Goal: Task Accomplishment & Management: Complete application form

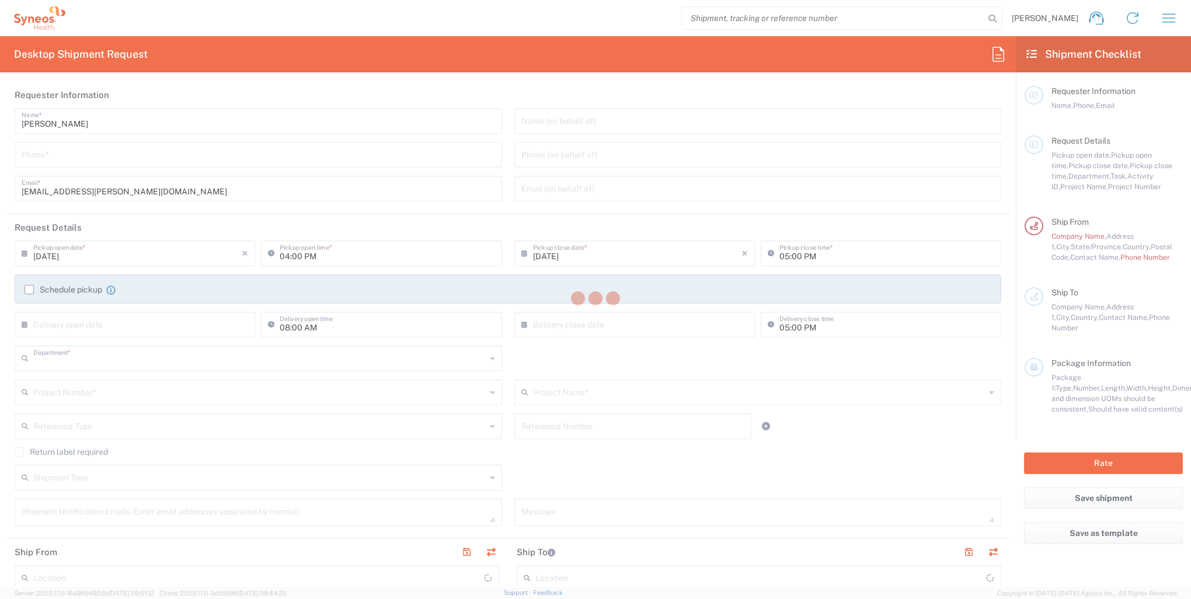
type input "3243"
type input "[GEOGRAPHIC_DATA]"
type input "INC Research Clin Svcs [GEOGRAPHIC_DATA]"
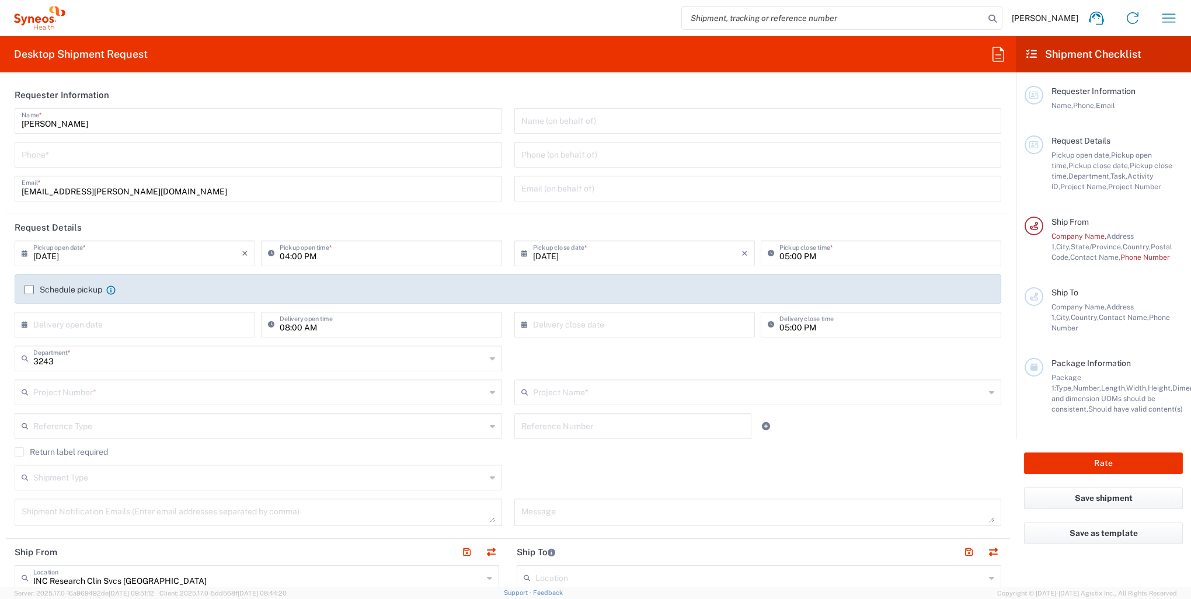
click at [67, 155] on input "tel" at bounding box center [258, 154] width 473 height 20
type input "3310708111"
type input "Syneos Health"
type input "[STREET_ADDRESS][PERSON_NAME]"
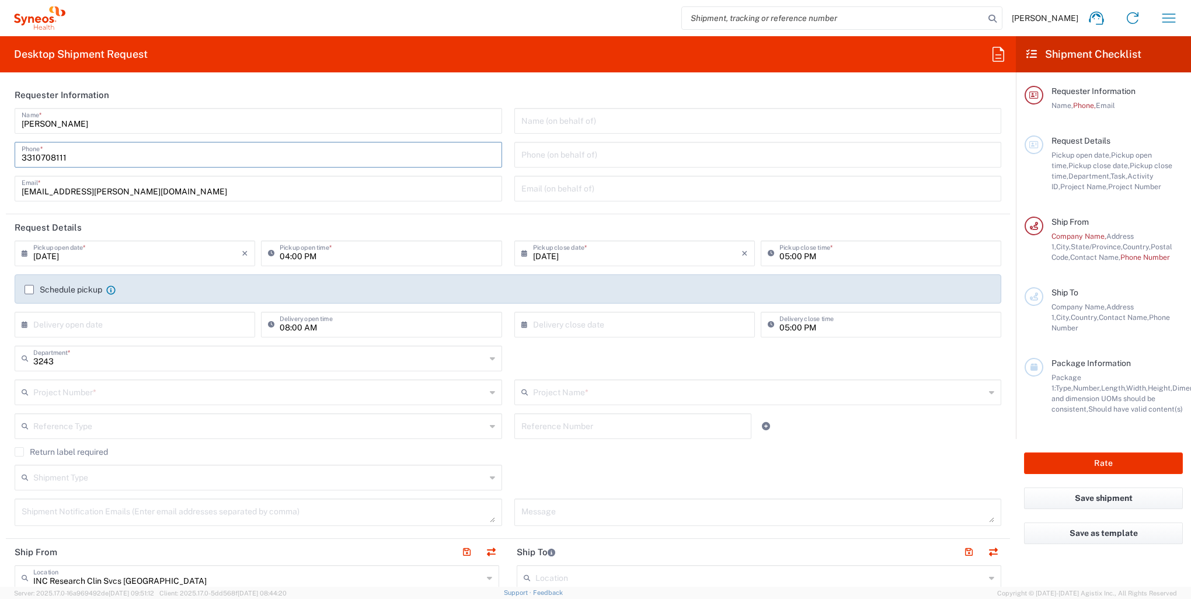
type input "[GEOGRAPHIC_DATA], [GEOGRAPHIC_DATA]"
type input "Tlalnepantla"
type input "54060"
type input "[PERSON_NAME]"
type input "5565990091"
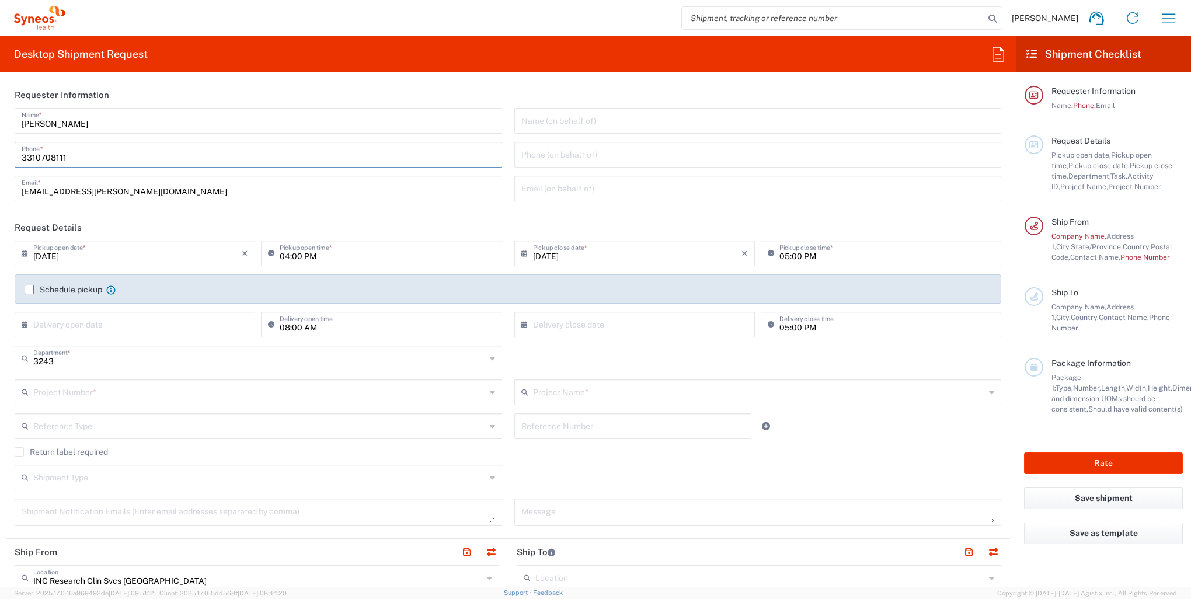
type input "[PERSON_NAME][EMAIL_ADDRESS][DOMAIN_NAME]"
type input "KIN030716VB2"
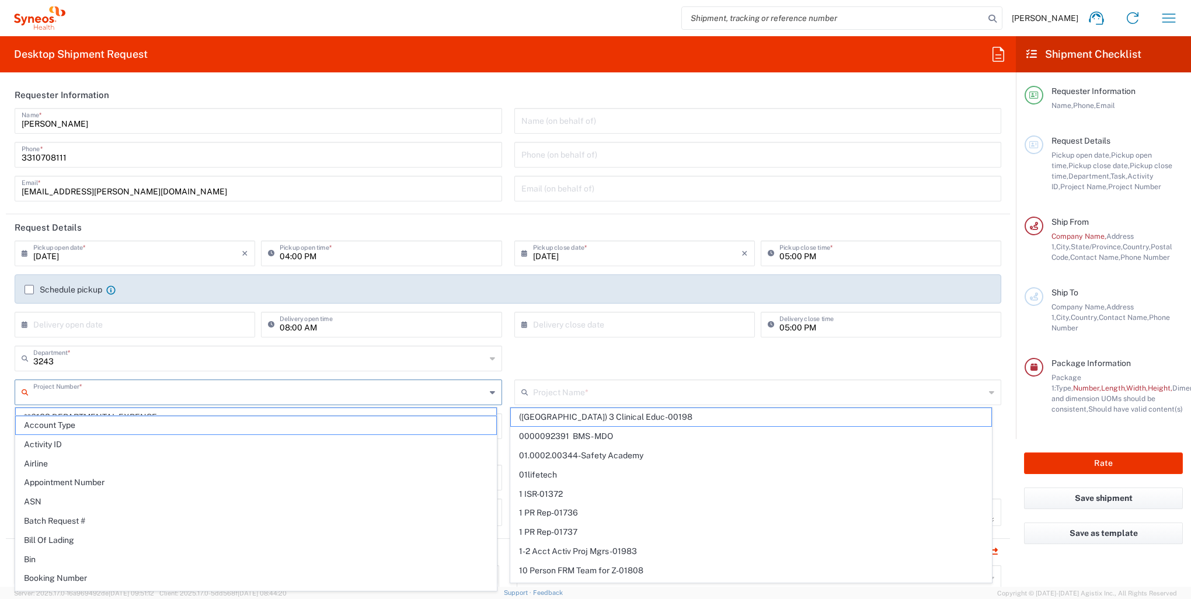
click at [76, 391] on input "text" at bounding box center [259, 391] width 452 height 20
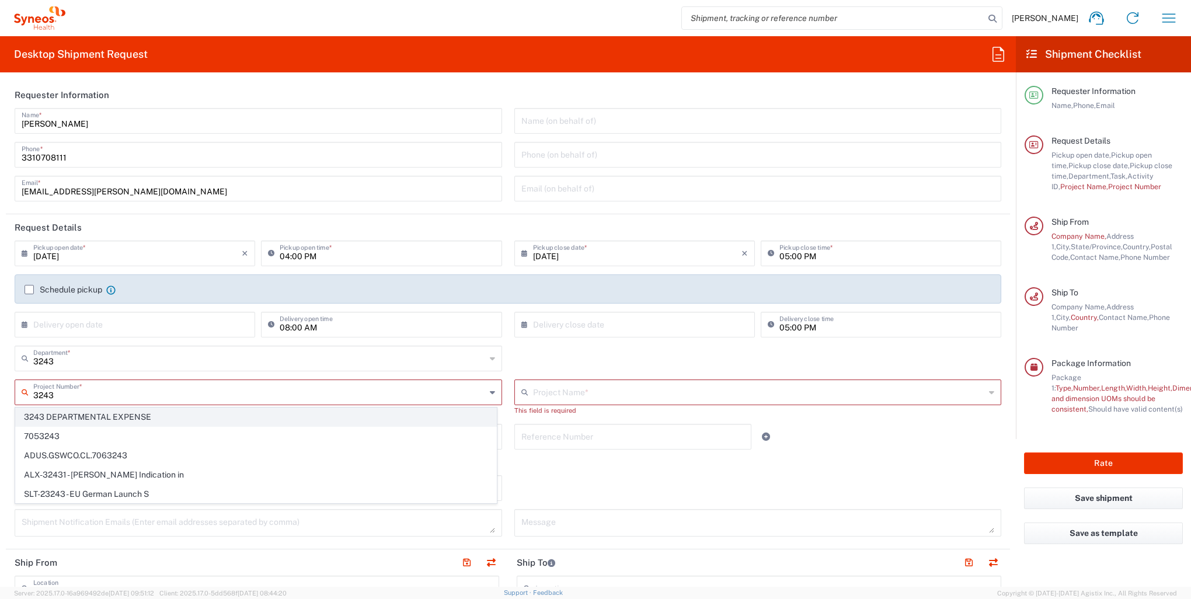
click at [94, 417] on span "3243 DEPARTMENTAL EXPENSE" at bounding box center [256, 417] width 480 height 18
type input "3243 DEPARTMENTAL EXPENSE"
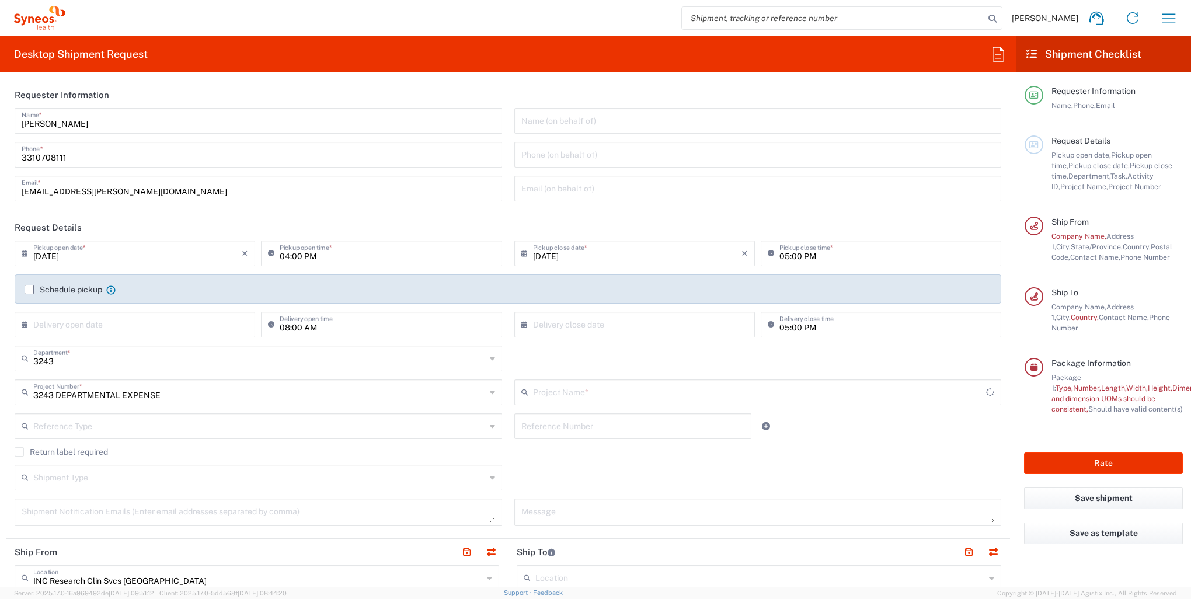
type input "3243 DEPARTMENTAL EXPENSE"
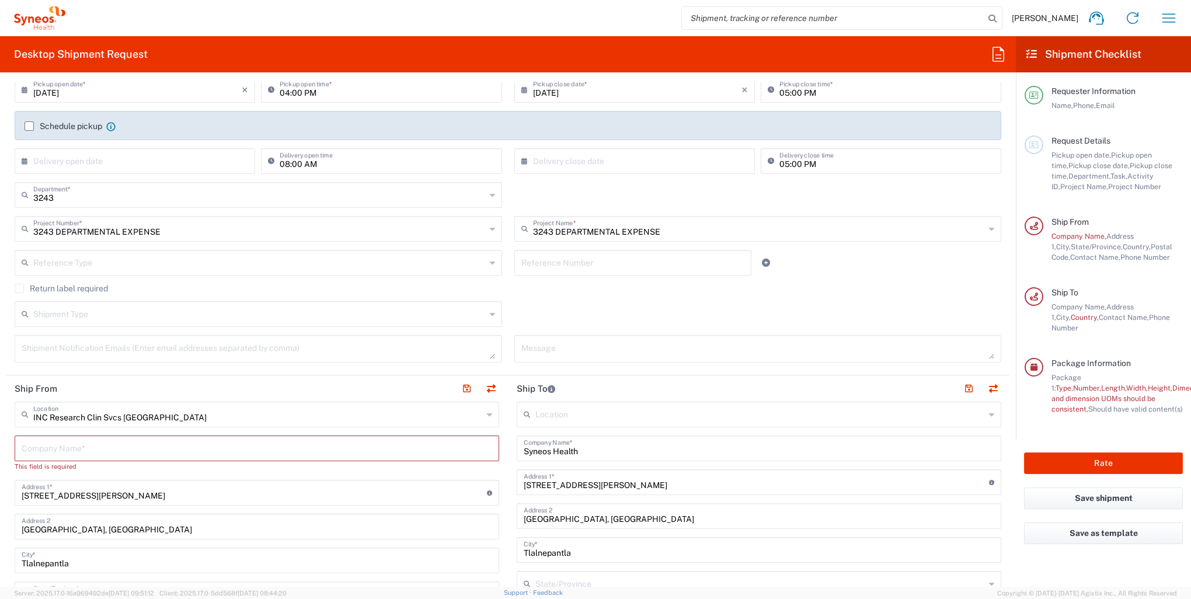
scroll to position [233, 0]
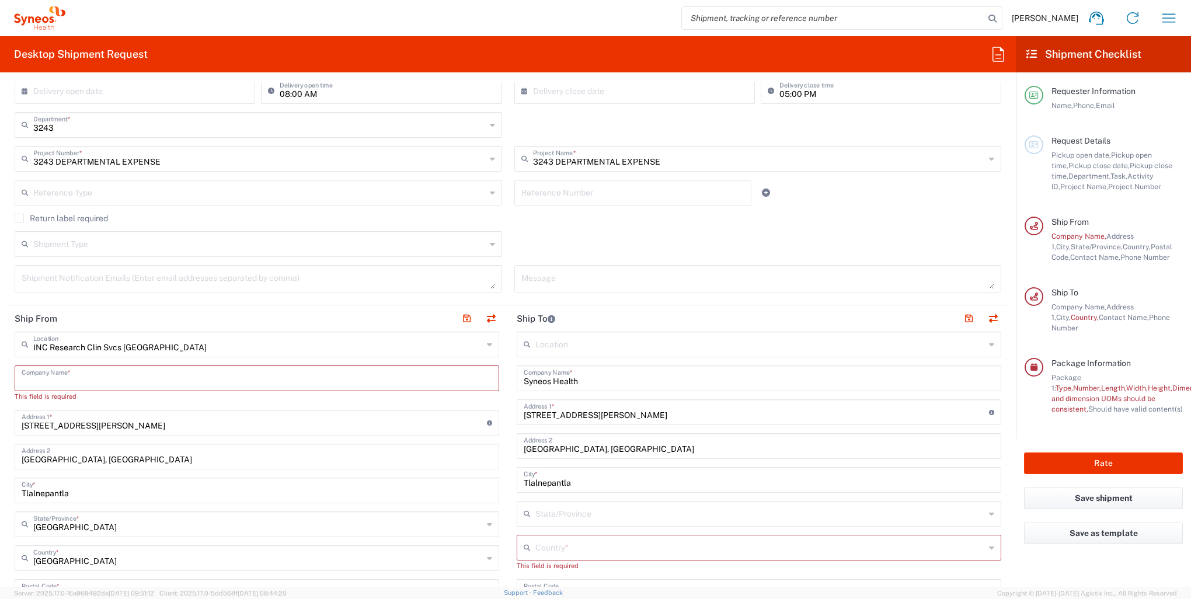
click at [69, 382] on input "text" at bounding box center [257, 377] width 470 height 20
type input "S"
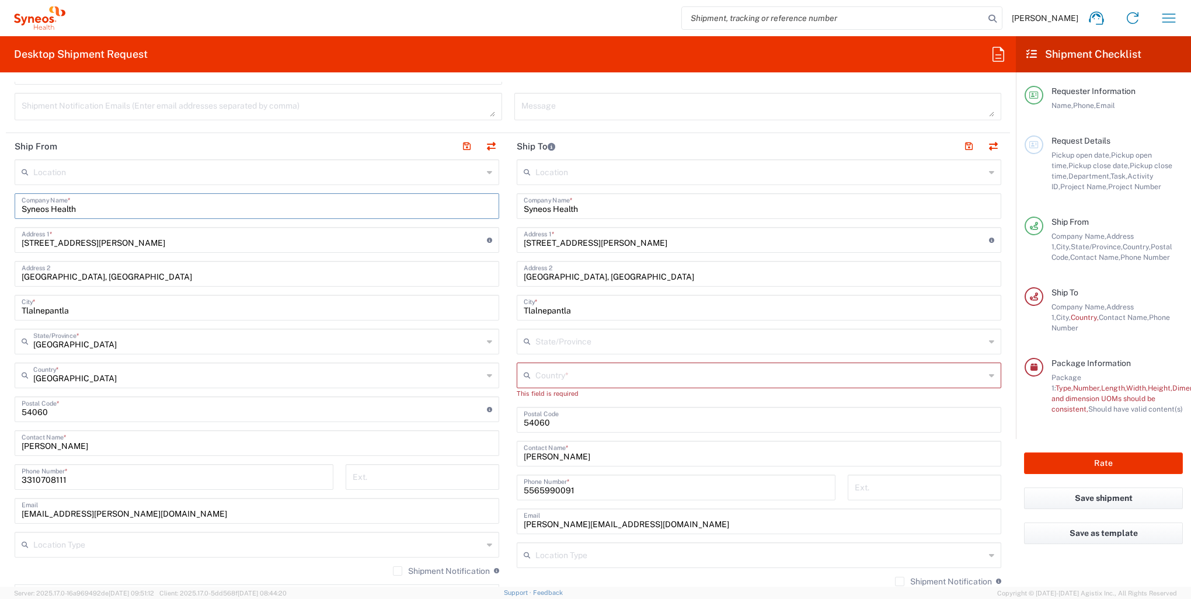
scroll to position [409, 0]
type input "Syneos Health"
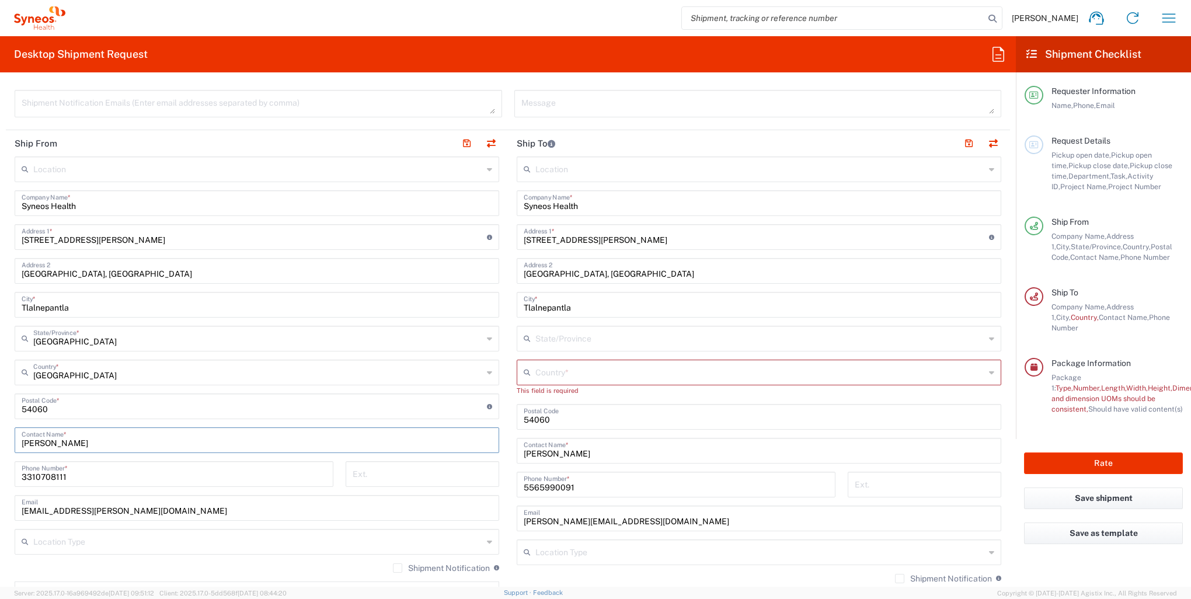
drag, startPoint x: 105, startPoint y: 441, endPoint x: 0, endPoint y: 438, distance: 105.1
click at [0, 440] on html "[PERSON_NAME] Home Shipment estimator Shipment tracking Desktop shipment reques…" at bounding box center [595, 299] width 1191 height 599
type input "[PERSON_NAME] del [PERSON_NAME]"
drag, startPoint x: 276, startPoint y: 470, endPoint x: 23, endPoint y: 480, distance: 252.3
click at [23, 480] on input "3310708111" at bounding box center [174, 473] width 305 height 20
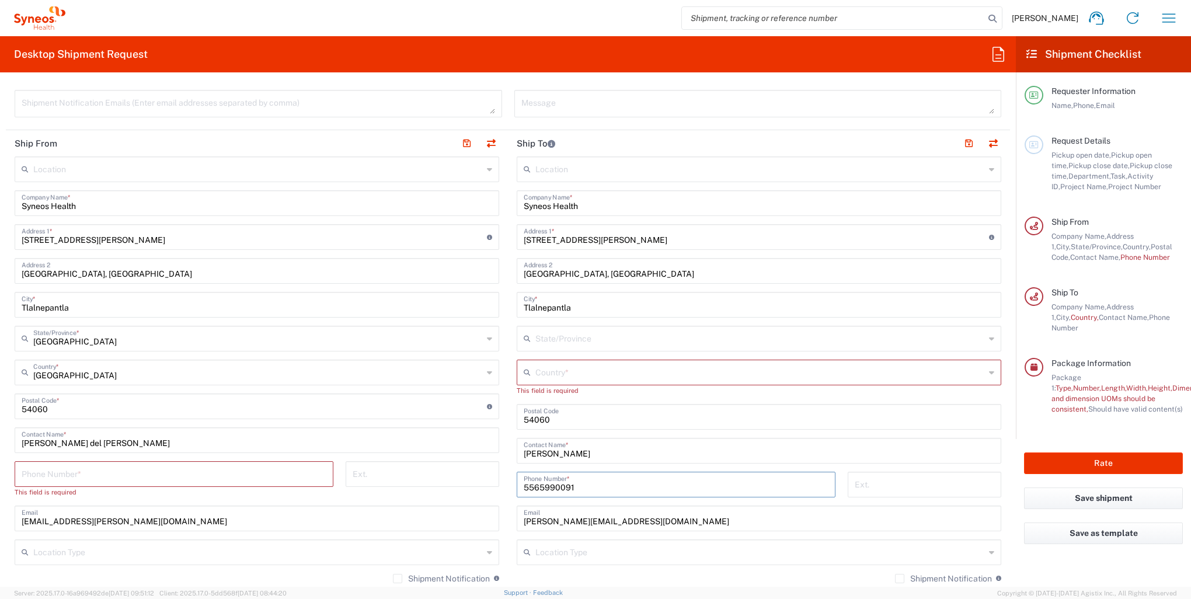
drag, startPoint x: 572, startPoint y: 486, endPoint x: 535, endPoint y: 563, distance: 85.9
click at [517, 483] on div "[PHONE_NUMBER] Phone Number *" at bounding box center [676, 485] width 319 height 26
click at [123, 474] on input "tel" at bounding box center [174, 473] width 305 height 20
paste input "5565990091"
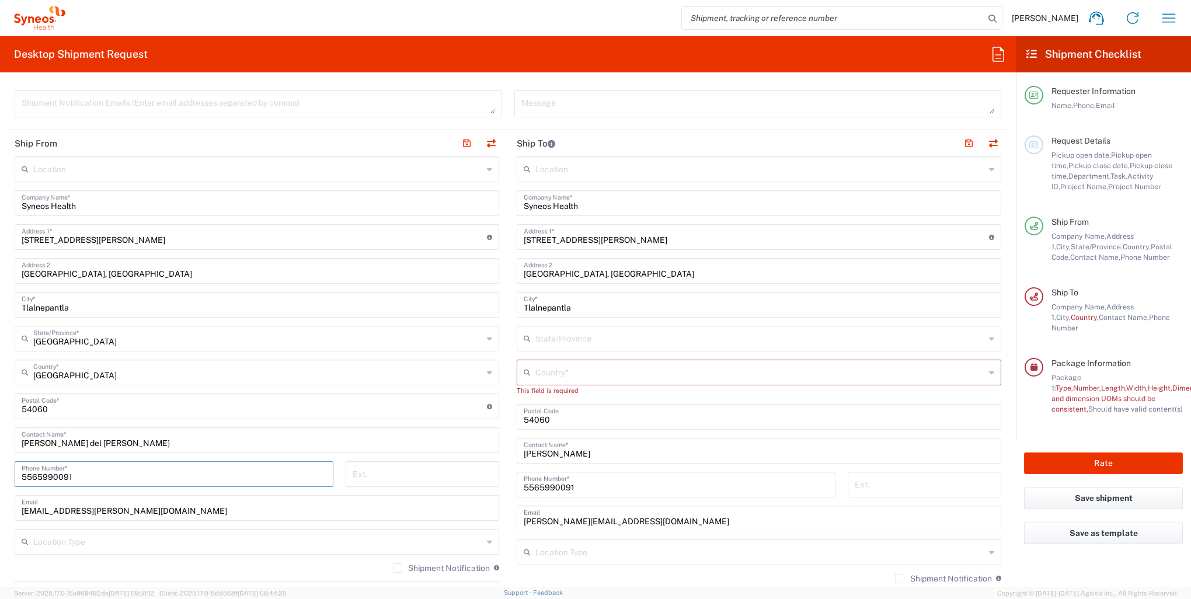
type input "5565990091"
click at [500, 491] on div "Ext." at bounding box center [423, 478] width 166 height 34
drag, startPoint x: 82, startPoint y: 511, endPoint x: 4, endPoint y: 508, distance: 78.3
click at [4, 508] on form "Requester Information [PERSON_NAME] Name * [PHONE_NUMBER] Phone * [EMAIL_ADDRES…" at bounding box center [508, 334] width 1016 height 505
drag, startPoint x: 171, startPoint y: 512, endPoint x: -2, endPoint y: 497, distance: 174.0
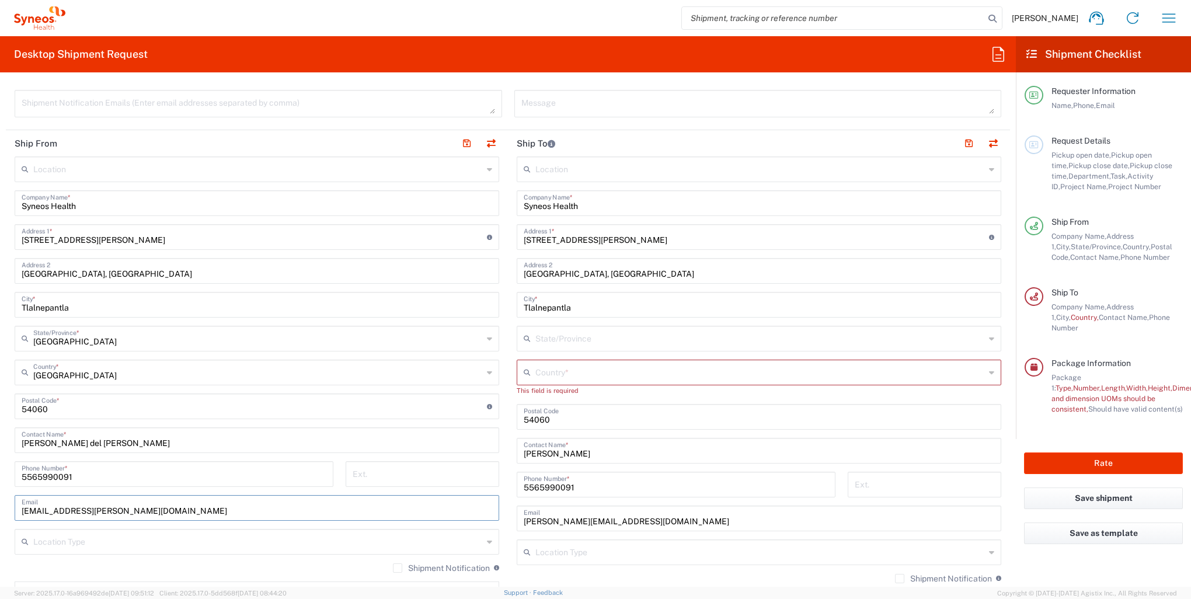
click at [0, 497] on html "[PERSON_NAME] Home Shipment estimator Shipment tracking Desktop shipment reques…" at bounding box center [595, 299] width 1191 height 599
paste input "mariadelcarmen.[PERSON_NAME]"
type input "[EMAIL_ADDRESS][PERSON_NAME][DOMAIN_NAME]"
drag, startPoint x: 598, startPoint y: 207, endPoint x: 500, endPoint y: 204, distance: 97.5
click at [500, 204] on div "Ship From Location [PERSON_NAME] LLC-[GEOGRAPHIC_DATA] [GEOGRAPHIC_DATA] [GEOGR…" at bounding box center [508, 407] width 1004 height 555
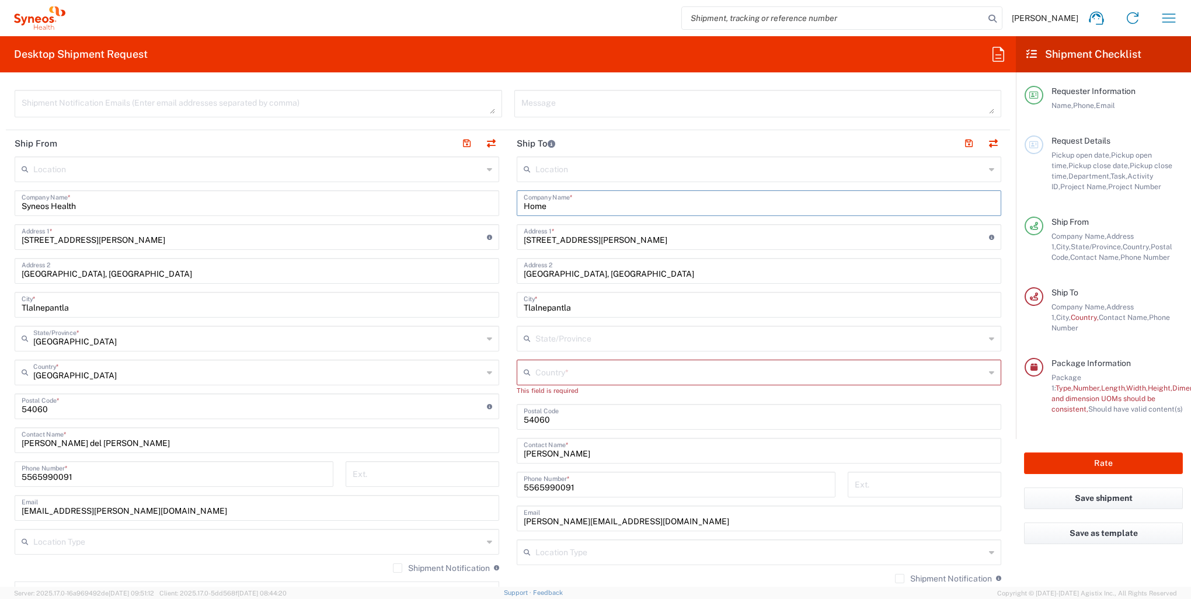
type input "Home"
drag, startPoint x: 913, startPoint y: 240, endPoint x: 482, endPoint y: 239, distance: 430.8
click at [482, 239] on div "Ship From Location [PERSON_NAME] LLC-[GEOGRAPHIC_DATA] [GEOGRAPHIC_DATA] [GEOGR…" at bounding box center [508, 407] width 1004 height 555
type input "Aurora Boreal 3220"
drag, startPoint x: 763, startPoint y: 271, endPoint x: 434, endPoint y: 272, distance: 329.2
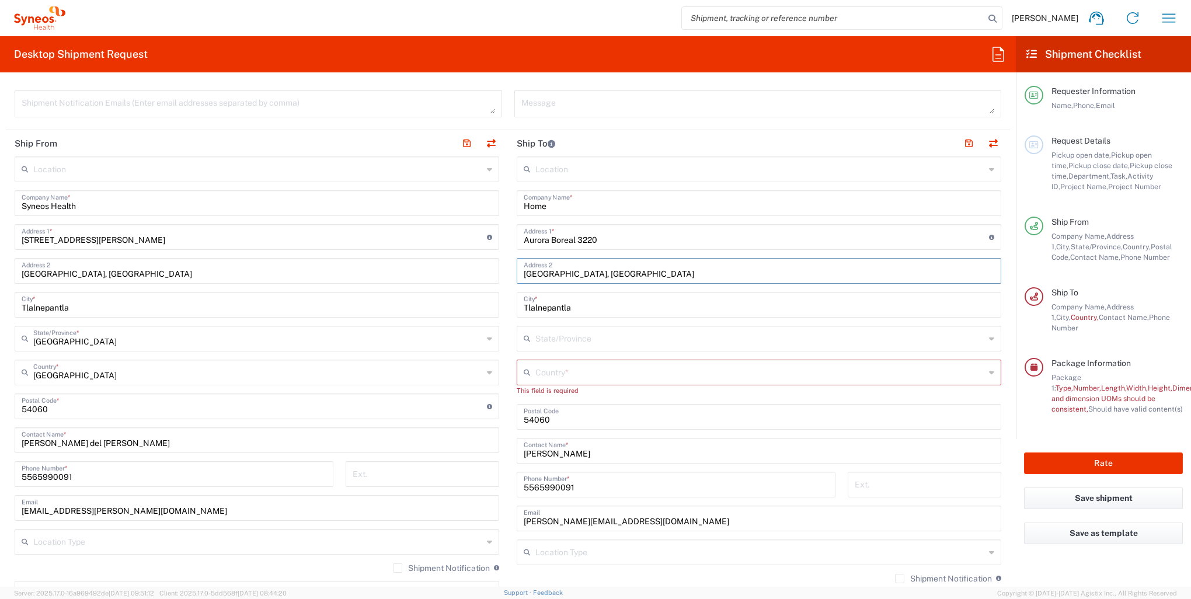
click at [440, 272] on div "Ship From Location [PERSON_NAME] LLC-[GEOGRAPHIC_DATA] [GEOGRAPHIC_DATA] [GEOGR…" at bounding box center [508, 407] width 1004 height 555
click at [654, 239] on input "Aurora Boreal 3220" at bounding box center [756, 236] width 465 height 20
click at [655, 236] on input "Aurora Boreal [STREET_ADDRESS]" at bounding box center [756, 236] width 465 height 20
type input "Aurora Boreal [STREET_ADDRESS]"
click at [655, 280] on div "Address 2" at bounding box center [759, 271] width 484 height 26
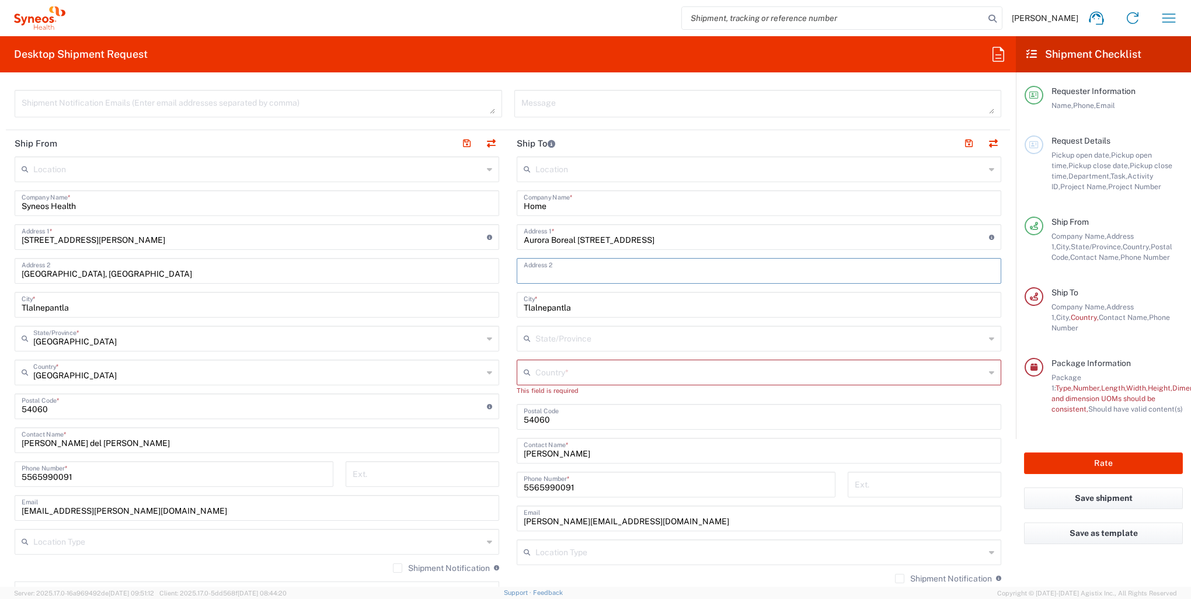
click at [653, 267] on input "text" at bounding box center [759, 270] width 470 height 20
type input "[GEOGRAPHIC_DATA][PERSON_NAME], [GEOGRAPHIC_DATA], [GEOGRAPHIC_DATA]"
drag, startPoint x: 600, startPoint y: 305, endPoint x: 468, endPoint y: 311, distance: 132.0
click at [468, 311] on div "Ship From Location [PERSON_NAME] LLC-[GEOGRAPHIC_DATA] [GEOGRAPHIC_DATA] [GEOGR…" at bounding box center [508, 407] width 1004 height 555
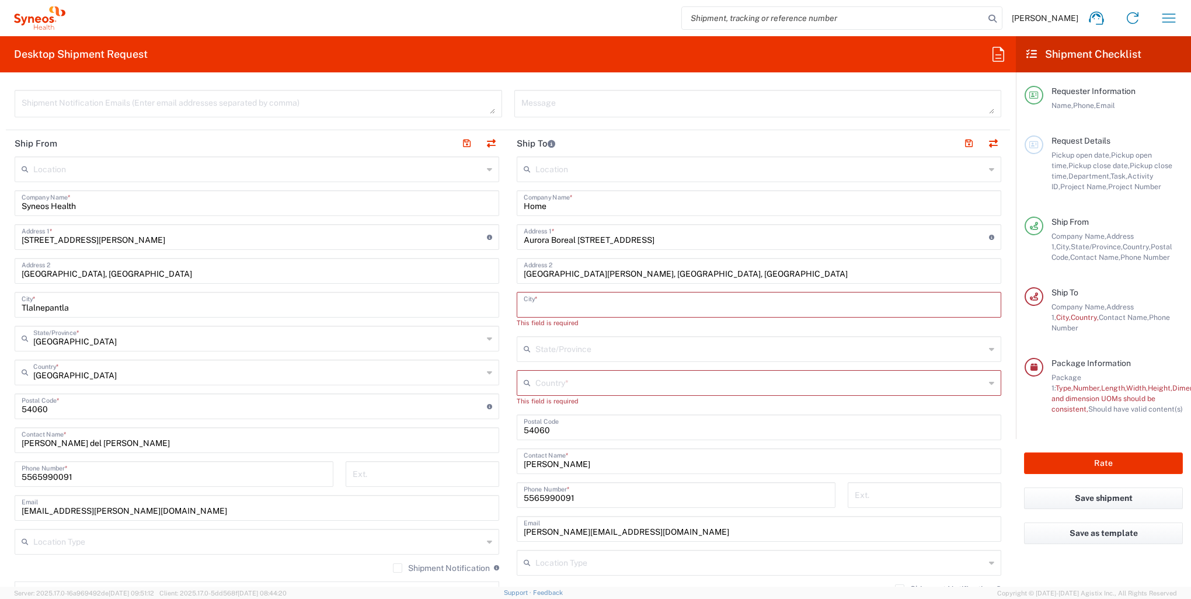
click at [550, 298] on input "text" at bounding box center [759, 304] width 470 height 20
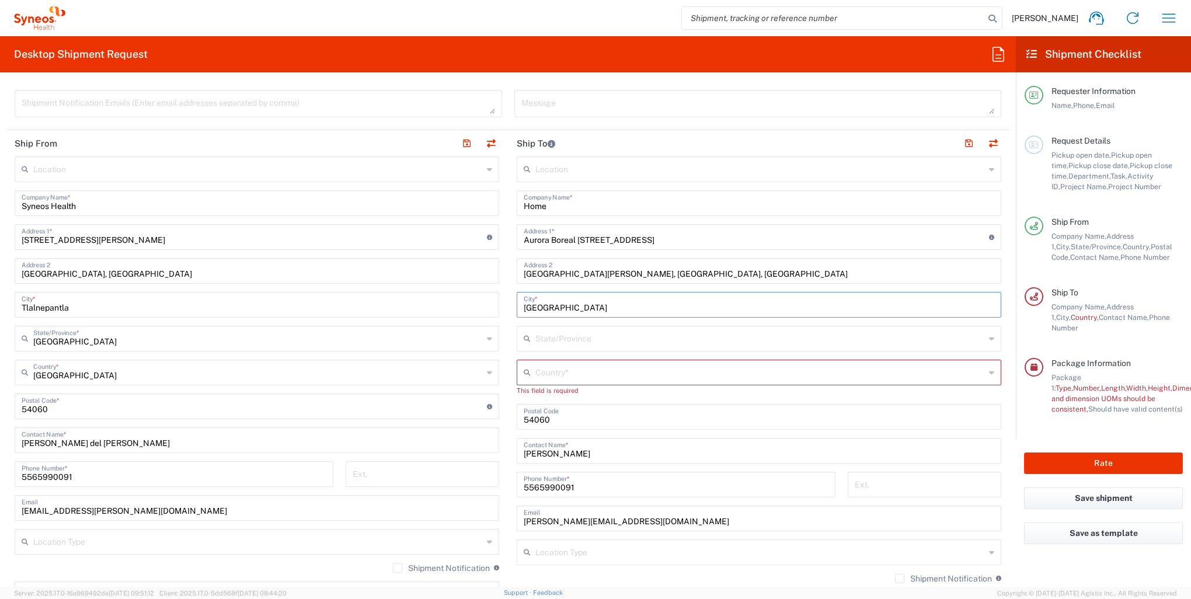
type input "[GEOGRAPHIC_DATA]"
click at [570, 337] on input "text" at bounding box center [759, 337] width 449 height 20
type input "[GEOGRAPHIC_DATA]"
drag, startPoint x: 735, startPoint y: 270, endPoint x: 649, endPoint y: 272, distance: 85.8
click at [735, 270] on input "[GEOGRAPHIC_DATA][PERSON_NAME], [GEOGRAPHIC_DATA], [GEOGRAPHIC_DATA]" at bounding box center [759, 270] width 470 height 20
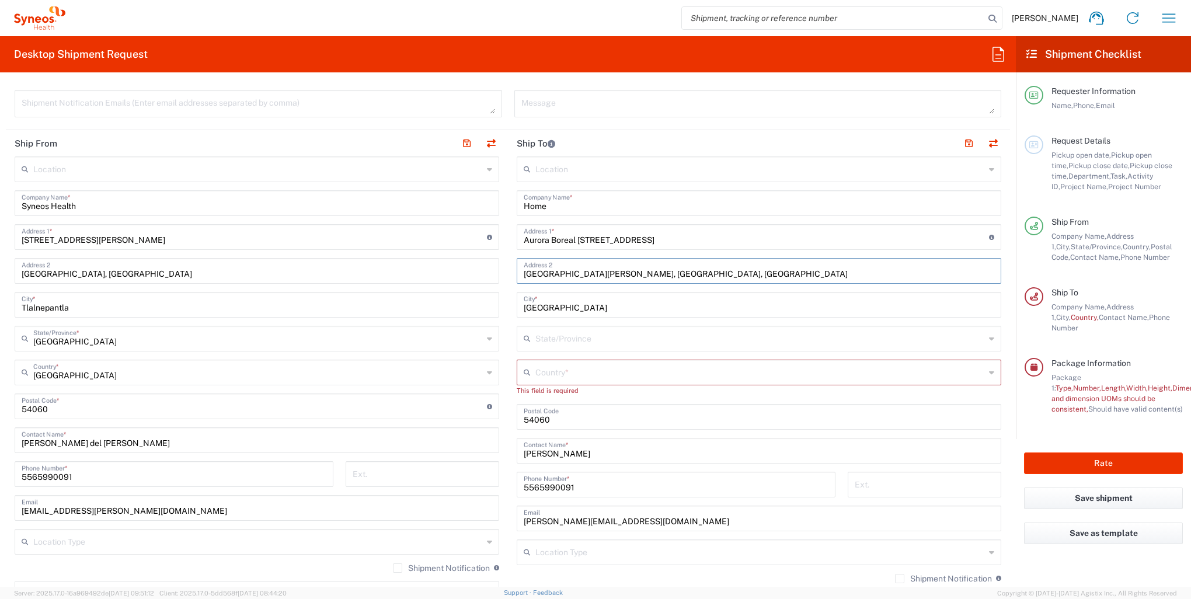
drag, startPoint x: 649, startPoint y: 272, endPoint x: 638, endPoint y: 272, distance: 11.1
click at [638, 272] on input "[GEOGRAPHIC_DATA][PERSON_NAME], [GEOGRAPHIC_DATA], [GEOGRAPHIC_DATA]" at bounding box center [759, 270] width 470 height 20
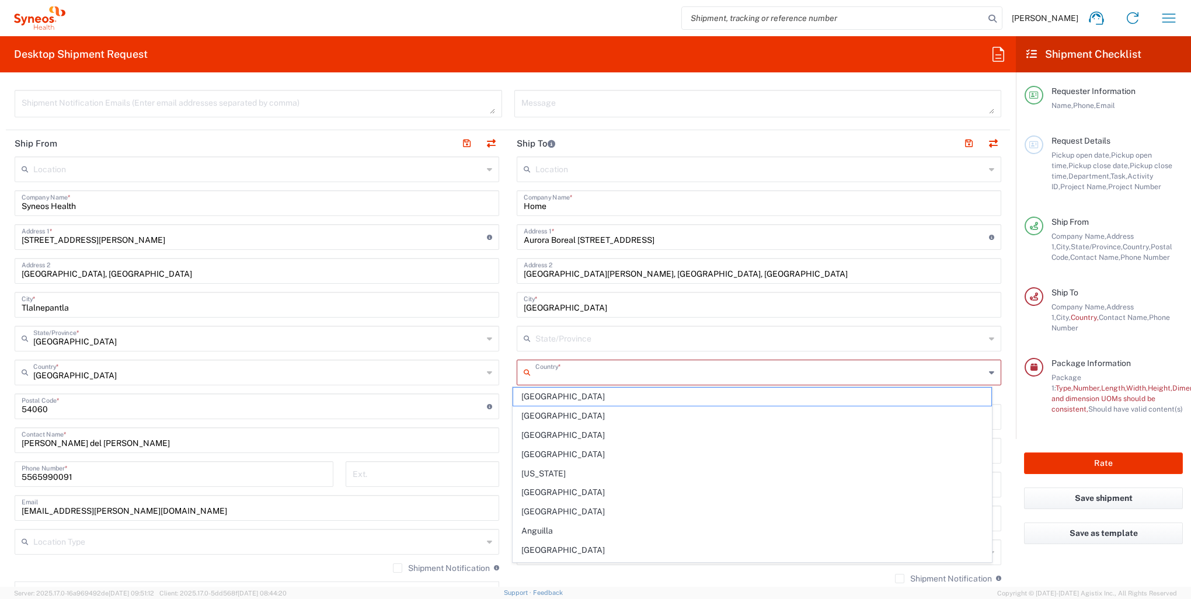
click at [601, 369] on input "text" at bounding box center [759, 371] width 449 height 20
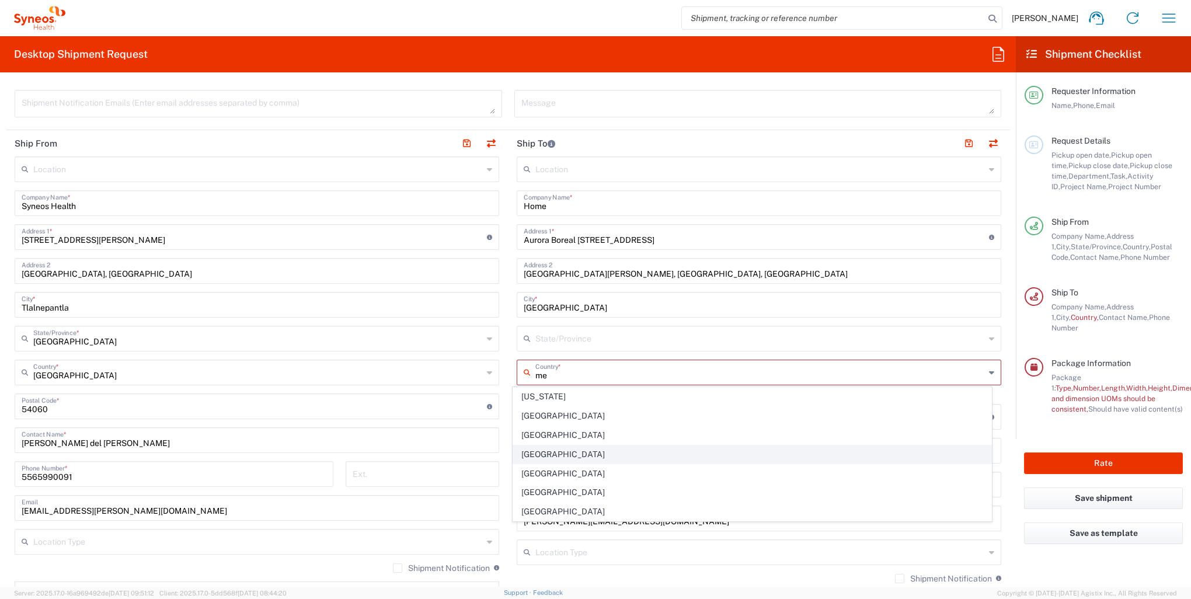
click at [540, 451] on span "[GEOGRAPHIC_DATA]" at bounding box center [751, 454] width 477 height 18
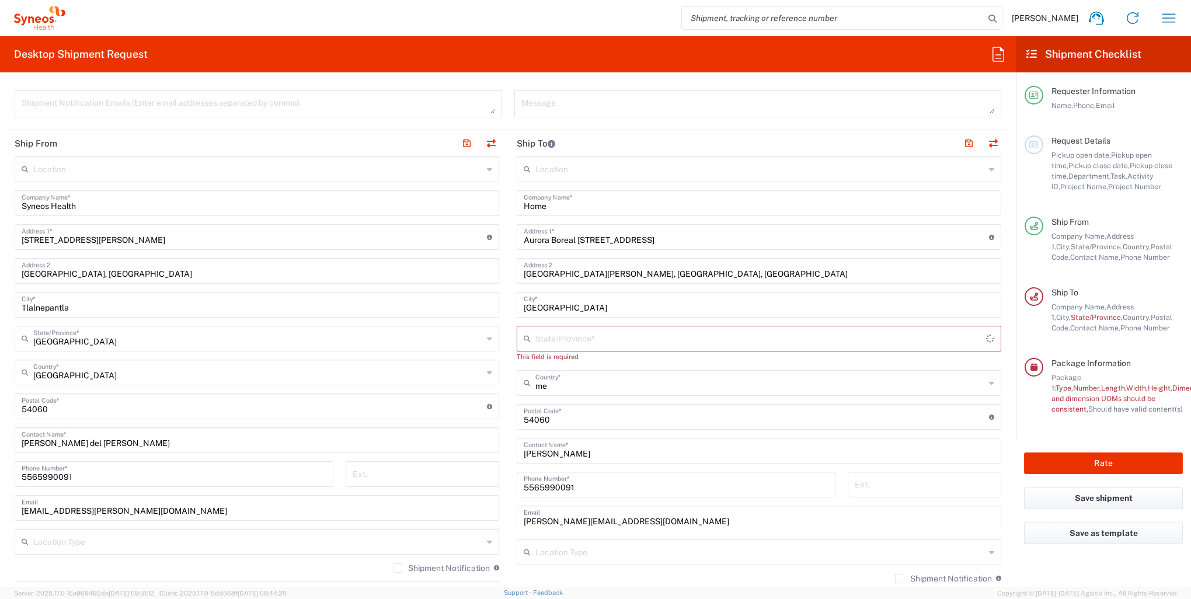
type input "[GEOGRAPHIC_DATA]"
click at [594, 337] on input "text" at bounding box center [759, 337] width 449 height 20
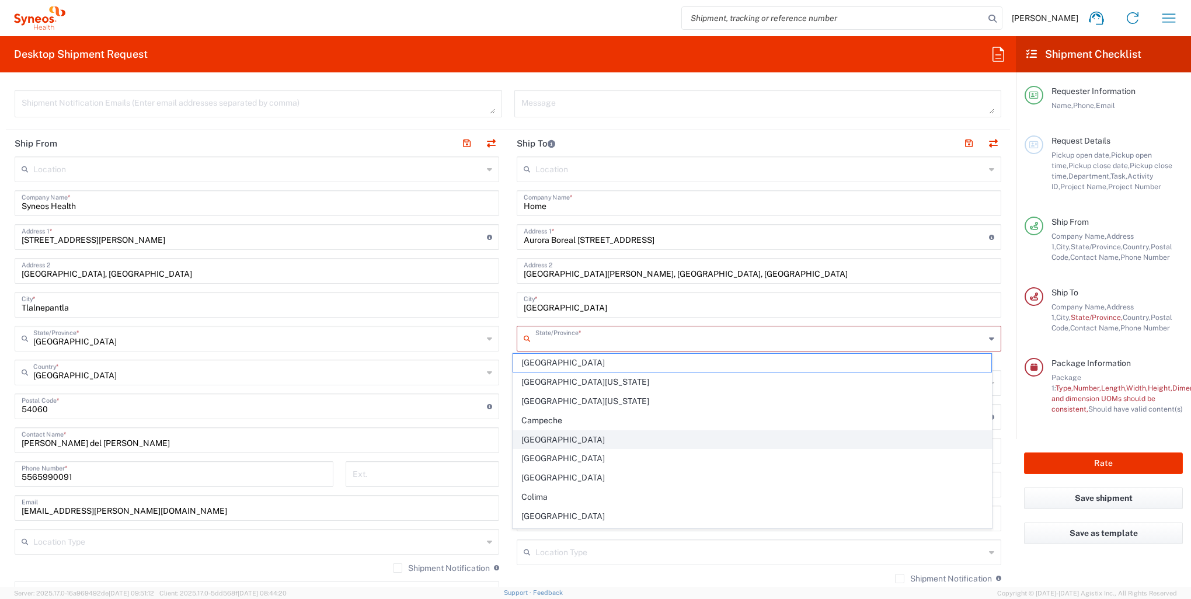
scroll to position [175, 0]
click at [545, 435] on span "[GEOGRAPHIC_DATA]" at bounding box center [751, 437] width 477 height 18
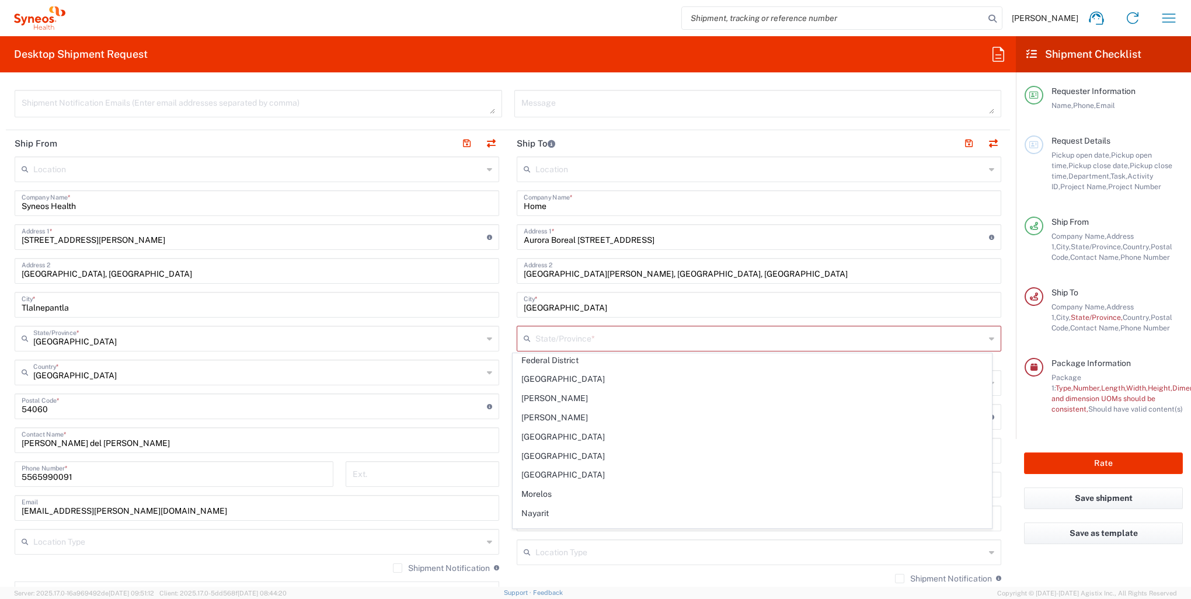
type input "[GEOGRAPHIC_DATA]"
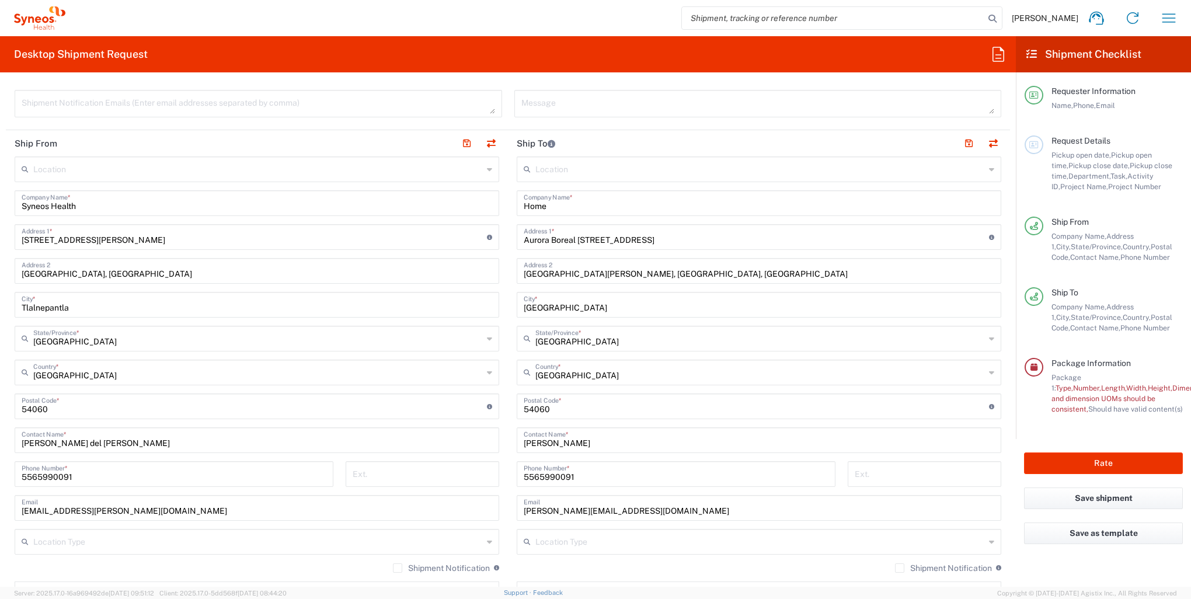
click at [719, 276] on input "[GEOGRAPHIC_DATA][PERSON_NAME], [GEOGRAPHIC_DATA], [GEOGRAPHIC_DATA]" at bounding box center [759, 270] width 470 height 20
drag, startPoint x: 683, startPoint y: 271, endPoint x: 637, endPoint y: 273, distance: 46.1
click at [637, 273] on input "[GEOGRAPHIC_DATA][PERSON_NAME], [GEOGRAPHIC_DATA], [GEOGRAPHIC_DATA]" at bounding box center [759, 270] width 470 height 20
click at [517, 272] on div "[GEOGRAPHIC_DATA][PERSON_NAME] Address 2" at bounding box center [759, 271] width 484 height 26
click at [524, 272] on input "[GEOGRAPHIC_DATA][PERSON_NAME]" at bounding box center [759, 270] width 470 height 20
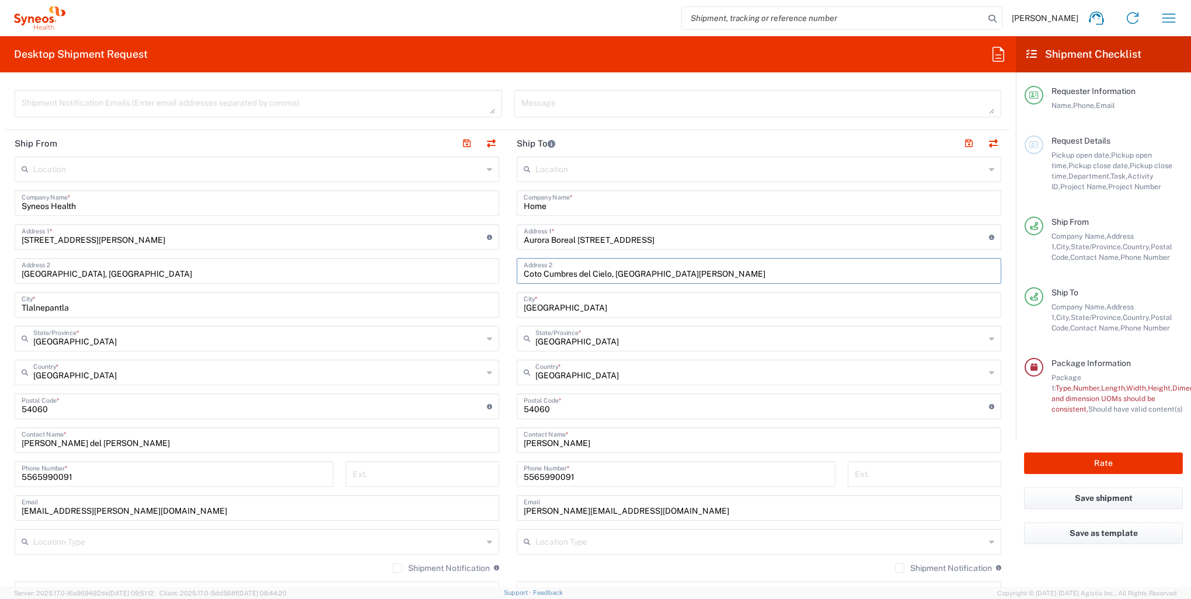
click at [745, 274] on input "Coto Cumbres del Cielo, [GEOGRAPHIC_DATA][PERSON_NAME]" at bounding box center [759, 270] width 470 height 20
type input "Coto Cumbres del Cielo, [GEOGRAPHIC_DATA][PERSON_NAME]."
click at [598, 410] on input "undefined" at bounding box center [756, 405] width 465 height 20
drag, startPoint x: 465, startPoint y: 412, endPoint x: 458, endPoint y: 412, distance: 7.0
click at [458, 412] on div "Ship From Location [PERSON_NAME] LLC-[GEOGRAPHIC_DATA] [GEOGRAPHIC_DATA] [GEOGR…" at bounding box center [508, 407] width 1004 height 555
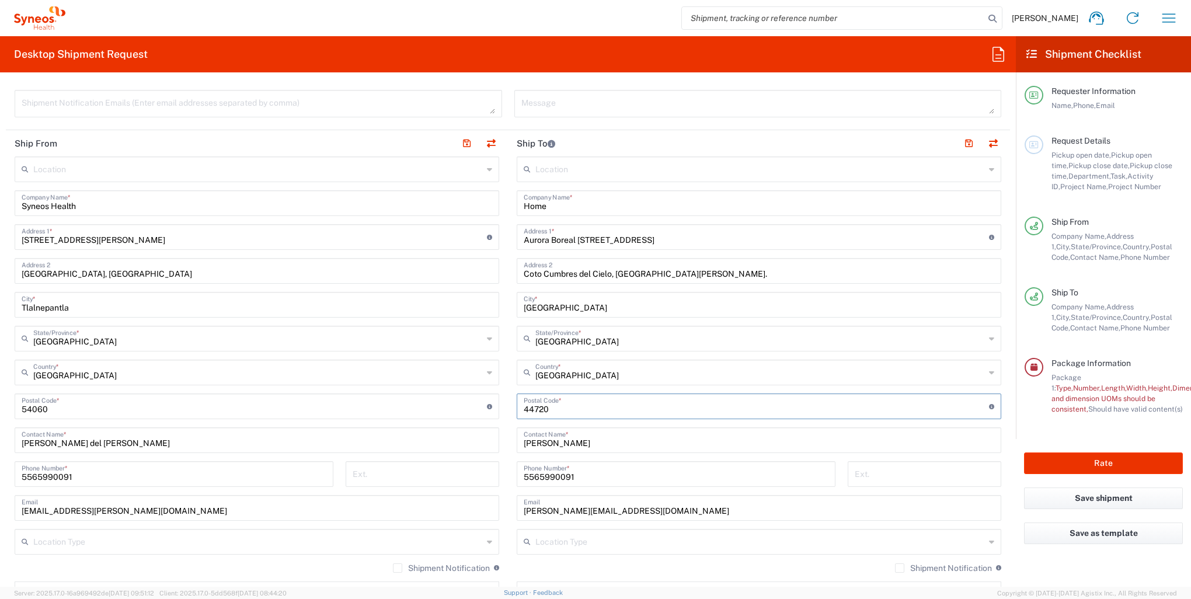
type input "44720"
drag, startPoint x: 581, startPoint y: 449, endPoint x: 569, endPoint y: 431, distance: 21.9
click at [494, 439] on div "Ship From Location [PERSON_NAME] LLC-[GEOGRAPHIC_DATA] [GEOGRAPHIC_DATA] [GEOGR…" at bounding box center [508, 407] width 1004 height 555
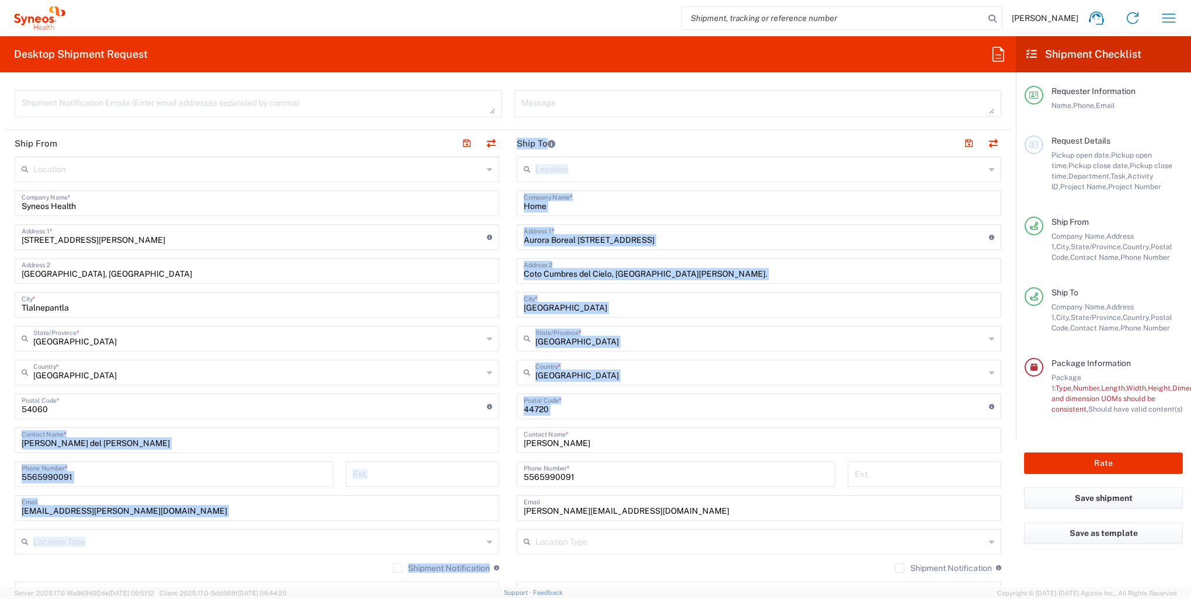
drag, startPoint x: 570, startPoint y: 431, endPoint x: 573, endPoint y: 440, distance: 9.4
click at [573, 434] on input "[PERSON_NAME]" at bounding box center [759, 439] width 470 height 20
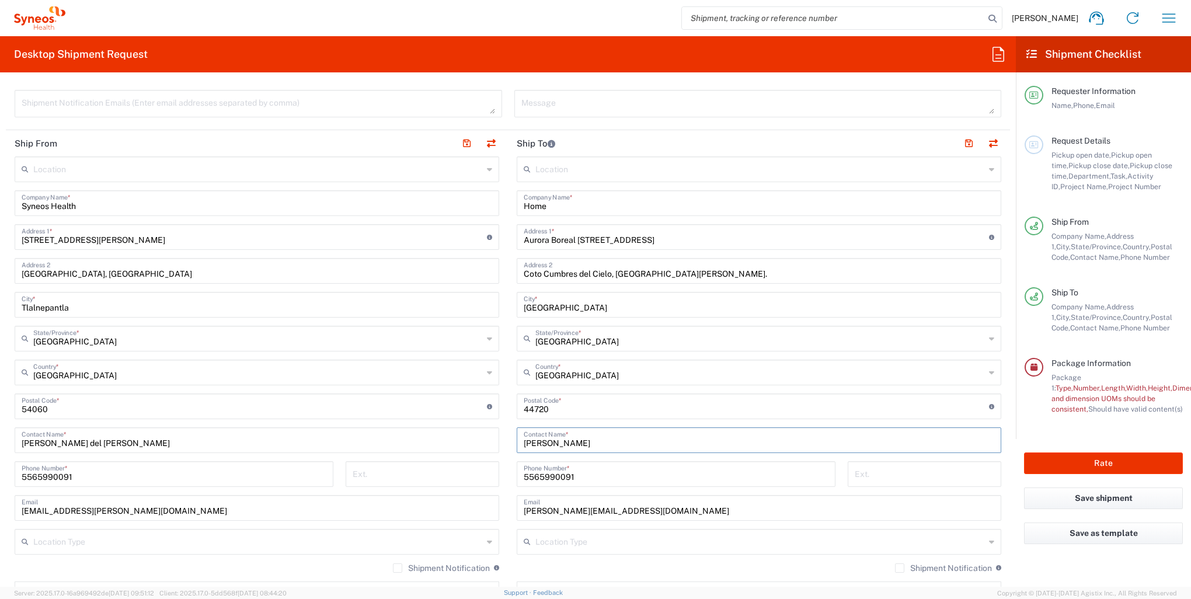
click at [573, 438] on input "[PERSON_NAME]" at bounding box center [759, 439] width 470 height 20
drag, startPoint x: 576, startPoint y: 440, endPoint x: 503, endPoint y: 437, distance: 73.0
click at [508, 443] on main "Location [PERSON_NAME] LLC-[GEOGRAPHIC_DATA] [GEOGRAPHIC_DATA] [GEOGRAPHIC_DATA…" at bounding box center [759, 401] width 502 height 490
type input "[PERSON_NAME] [PERSON_NAME]"
drag, startPoint x: 585, startPoint y: 477, endPoint x: 478, endPoint y: 477, distance: 106.8
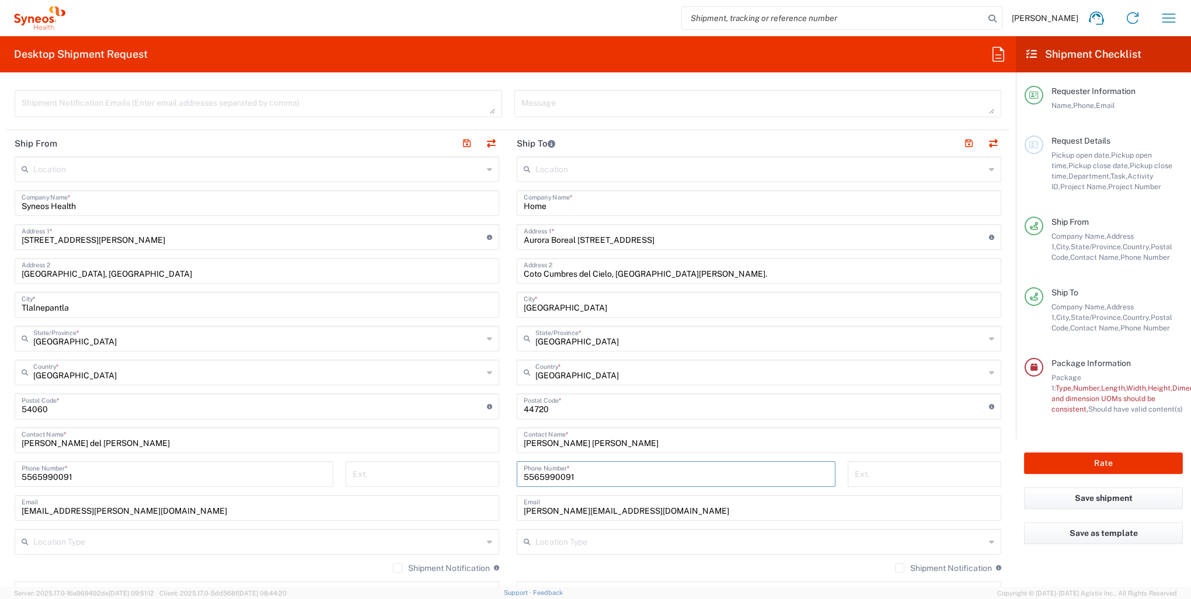
click at [480, 477] on div "Ship From Location [PERSON_NAME] LLC-[GEOGRAPHIC_DATA] [GEOGRAPHIC_DATA] [GEOGR…" at bounding box center [508, 407] width 1004 height 555
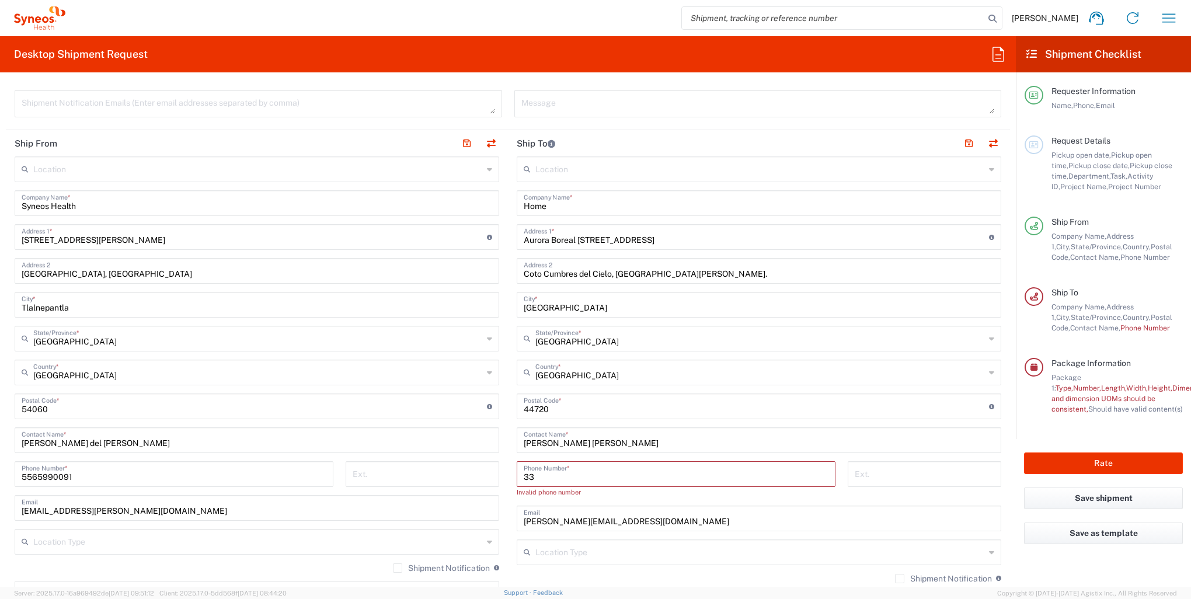
type input "3310708111"
click at [563, 521] on div "Location [PERSON_NAME] LLC-[GEOGRAPHIC_DATA] [GEOGRAPHIC_DATA] [GEOGRAPHIC_DATA…" at bounding box center [759, 406] width 484 height 501
click at [580, 520] on div "Location [PERSON_NAME] LLC-[GEOGRAPHIC_DATA] [GEOGRAPHIC_DATA] [GEOGRAPHIC_DATA…" at bounding box center [759, 406] width 484 height 501
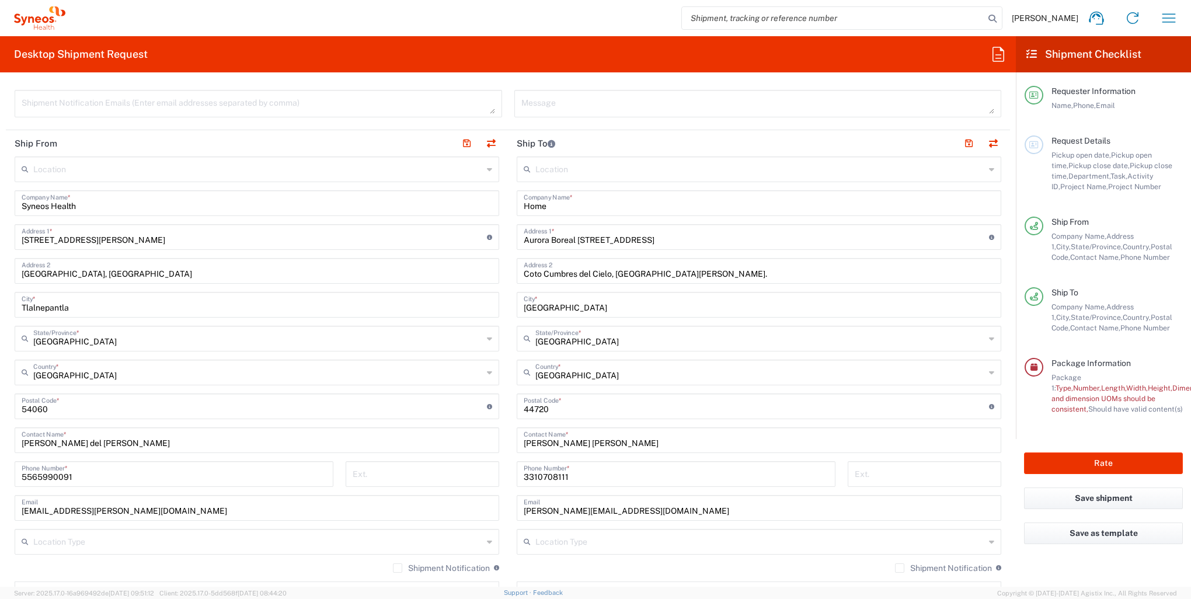
drag, startPoint x: 581, startPoint y: 505, endPoint x: 584, endPoint y: 515, distance: 10.3
click at [581, 505] on input "[PERSON_NAME][EMAIL_ADDRESS][DOMAIN_NAME]" at bounding box center [759, 507] width 470 height 20
type input "[PERSON_NAME][EMAIL_ADDRESS][PERSON_NAME][DOMAIN_NAME]"
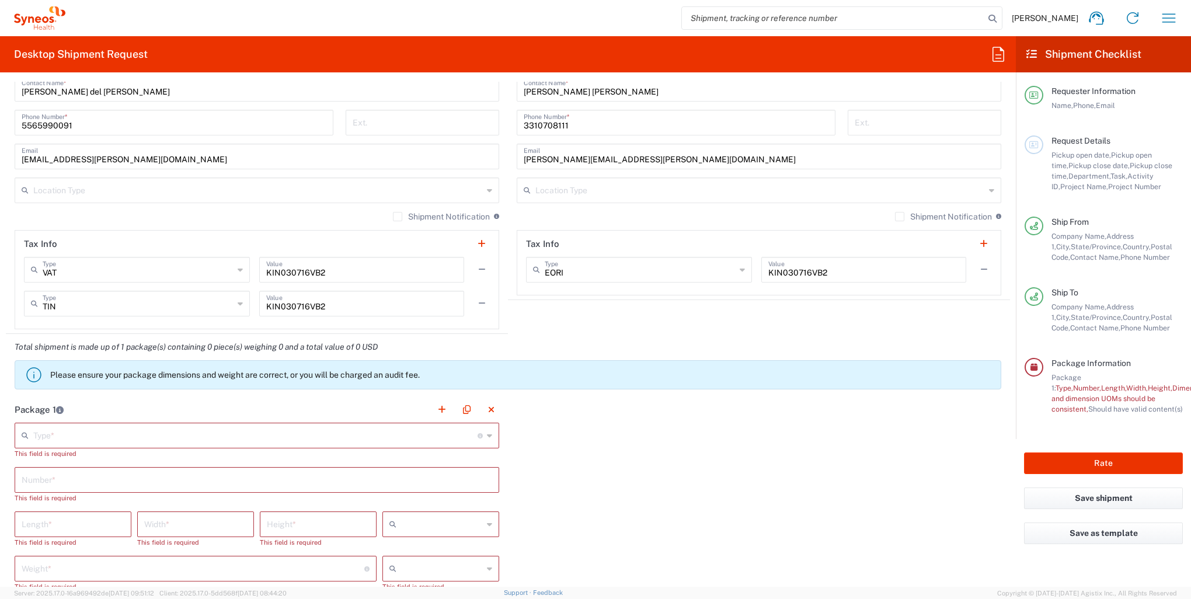
scroll to position [817, 0]
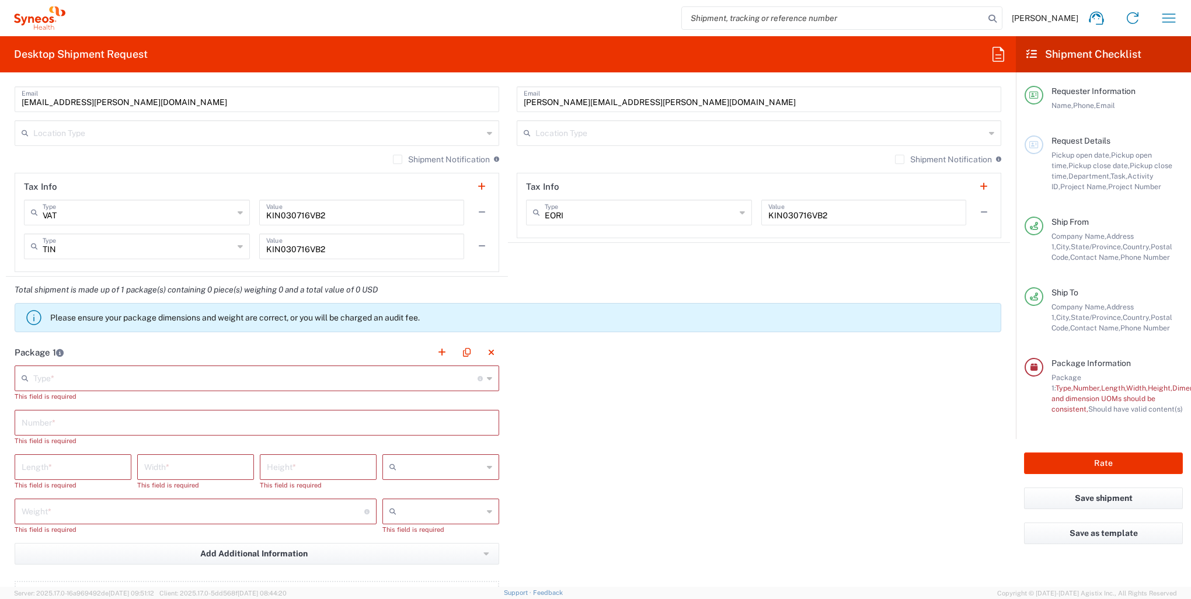
click at [487, 377] on icon at bounding box center [489, 378] width 5 height 19
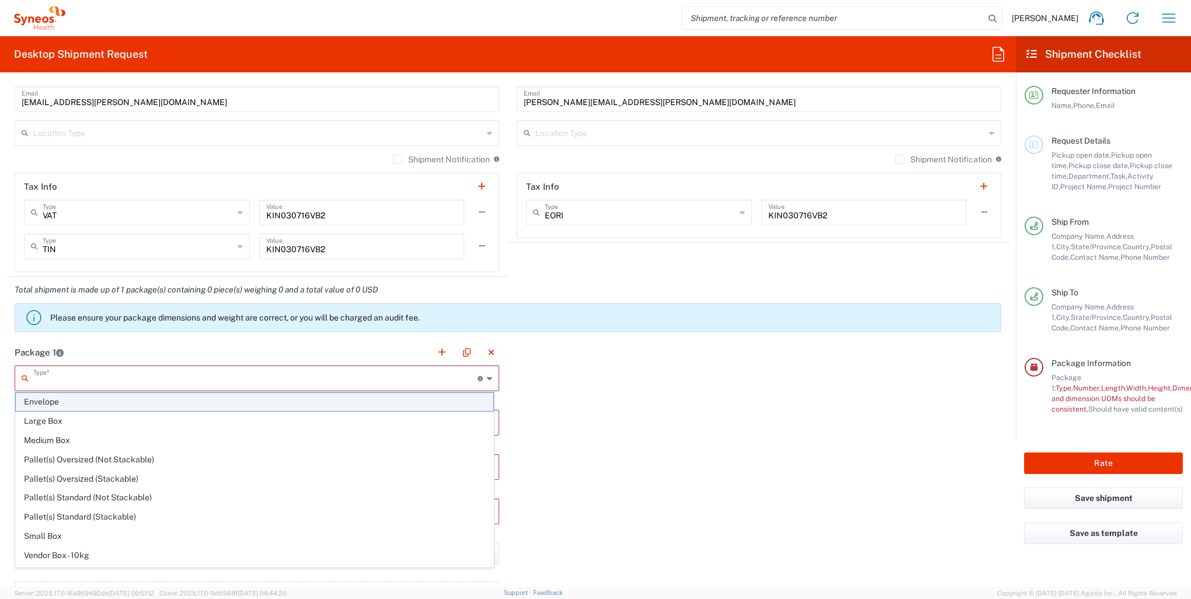
click at [77, 402] on span "Envelope" at bounding box center [254, 402] width 477 height 18
type input "Envelope"
type input "1"
type input "9.5"
type input "12.5"
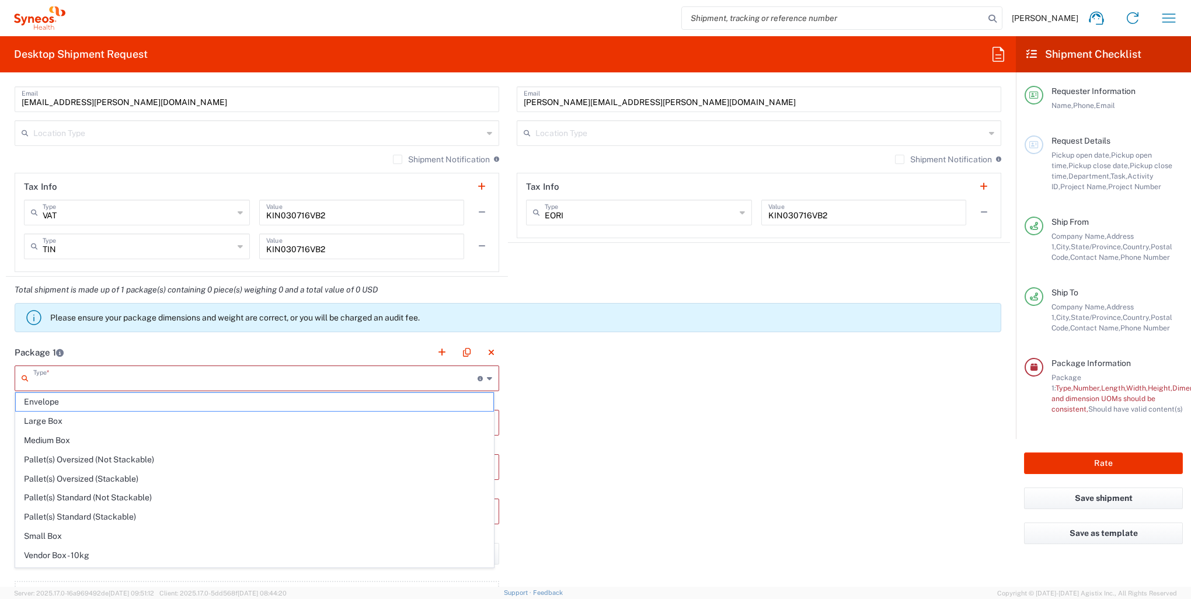
type input "0.25"
type input "in"
type input "0.45"
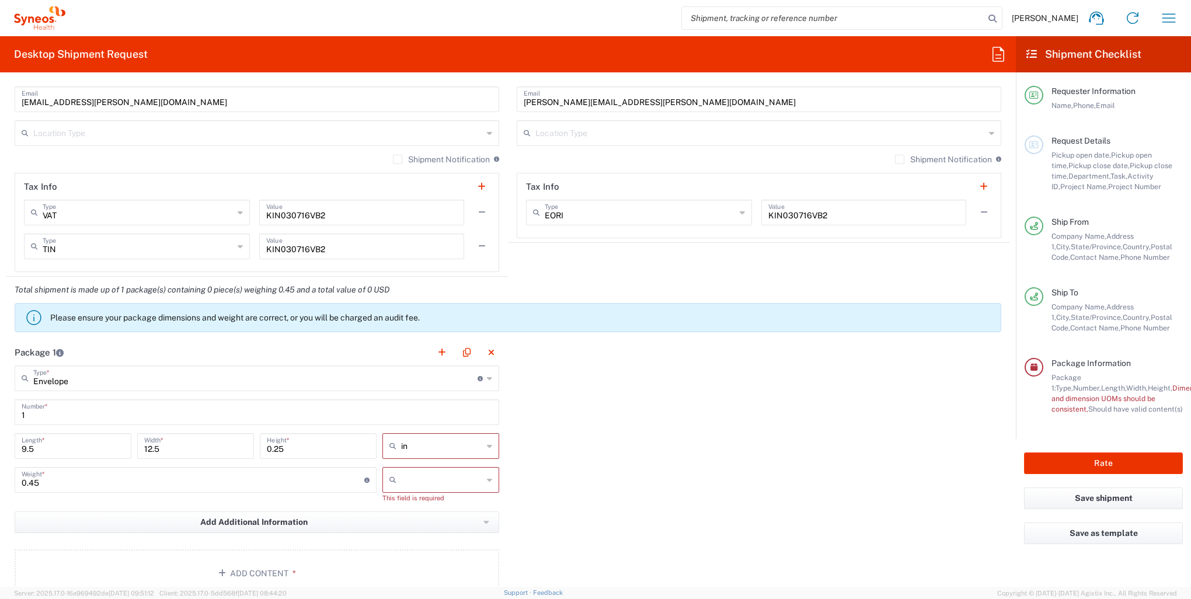
click at [487, 444] on icon at bounding box center [489, 446] width 5 height 19
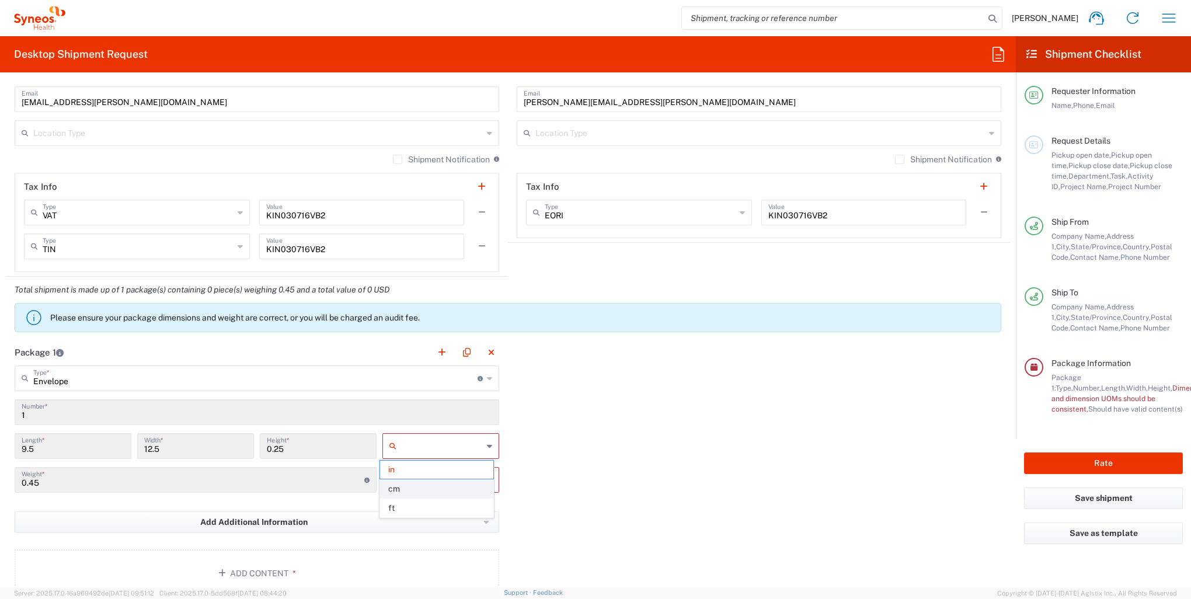
click at [424, 482] on span "cm" at bounding box center [436, 489] width 113 height 18
type input "24.13"
type input "31.75"
type input "0.64"
type input "cm"
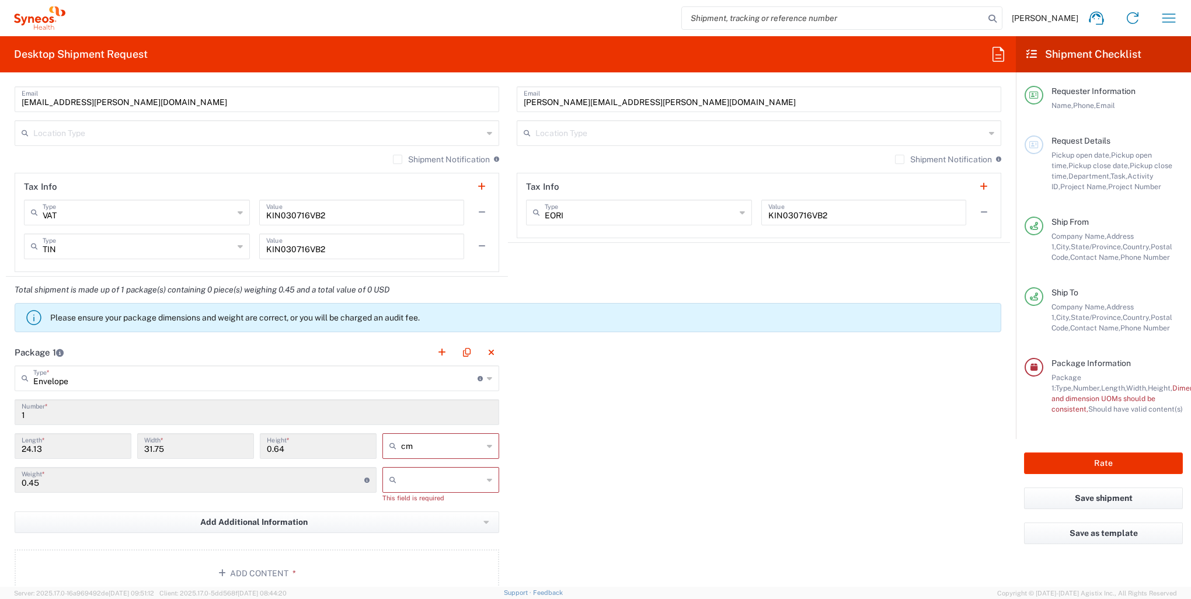
click at [487, 477] on icon at bounding box center [489, 479] width 5 height 19
click at [466, 503] on span "kgs" at bounding box center [436, 503] width 113 height 18
type input "kgs"
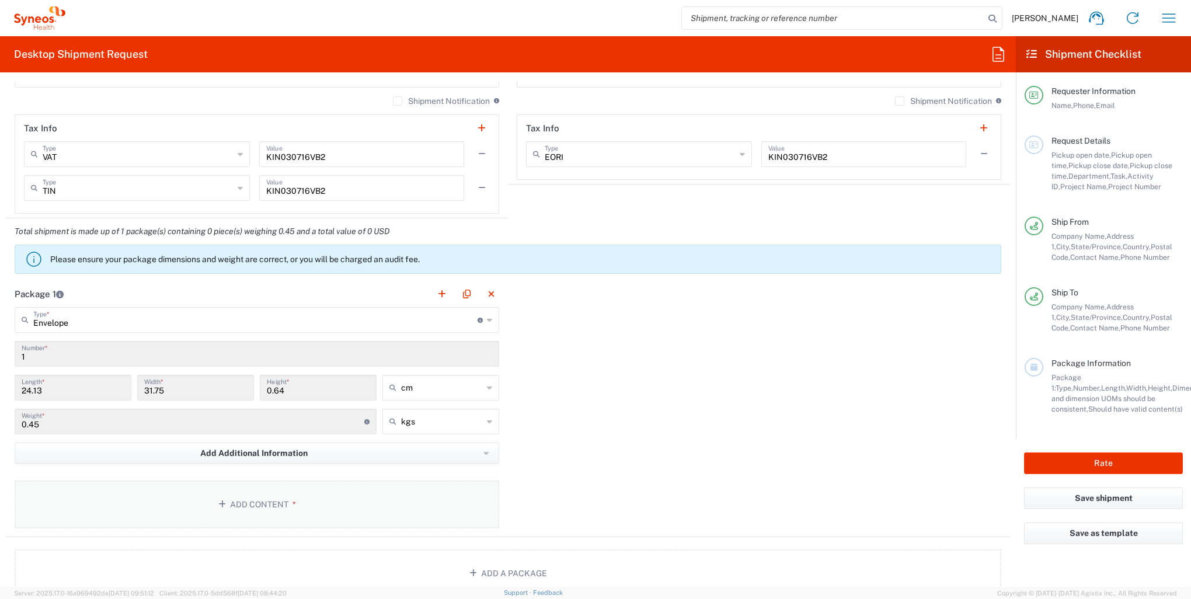
click at [232, 503] on button "Add Content *" at bounding box center [257, 504] width 484 height 48
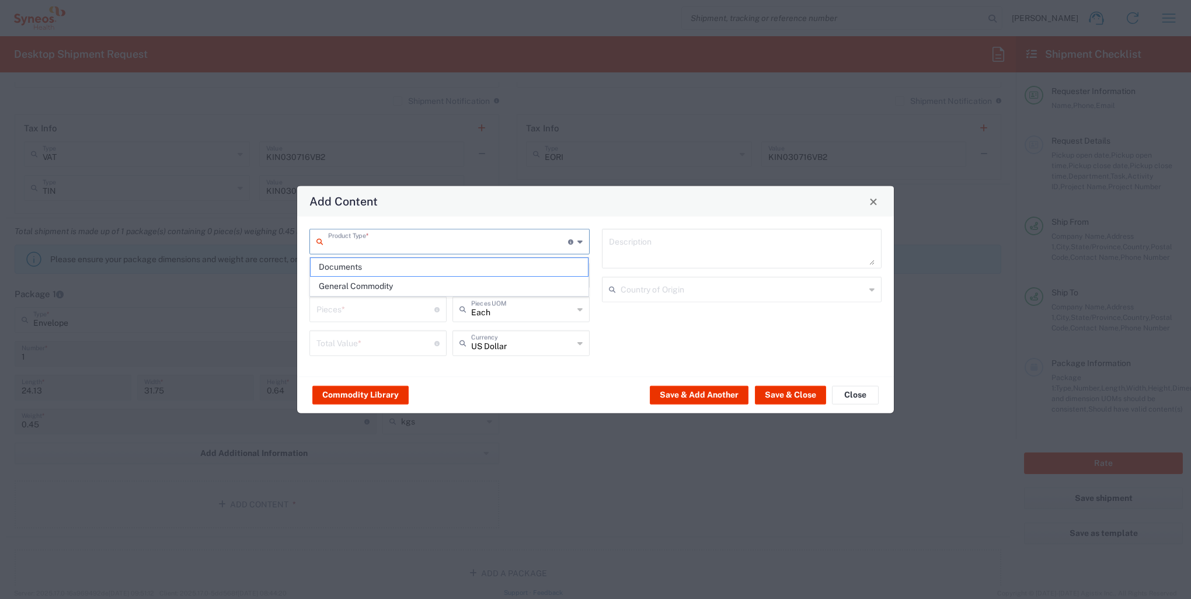
click at [379, 249] on input "text" at bounding box center [448, 241] width 240 height 20
click at [368, 264] on span "Documents" at bounding box center [450, 267] width 278 height 18
type input "Documents"
type input "1"
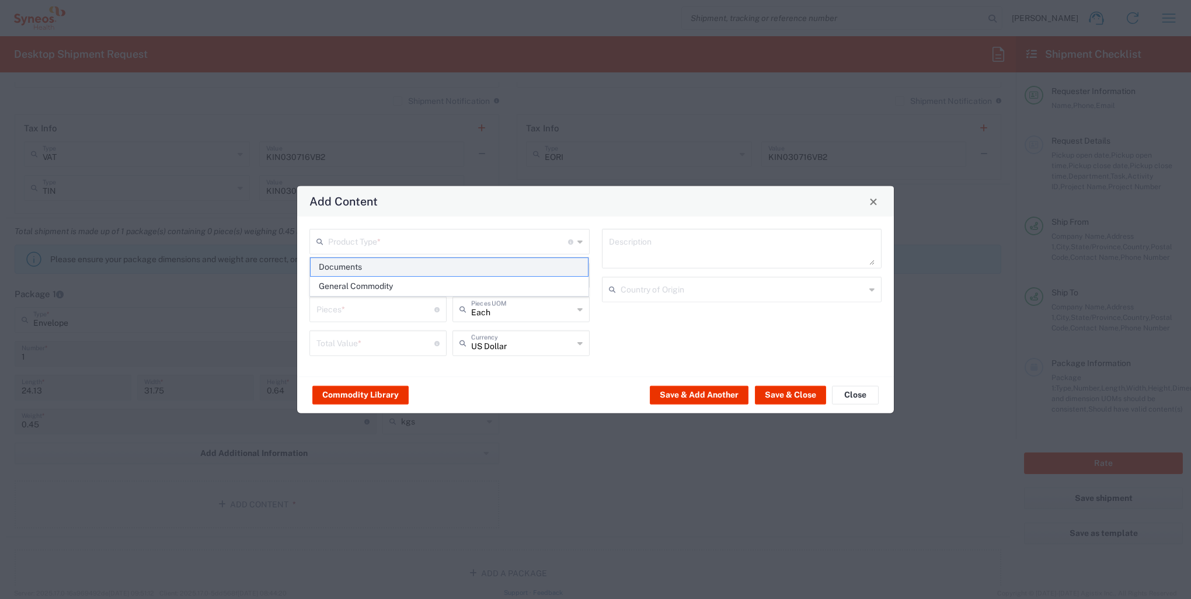
type input "1"
type textarea "Documents"
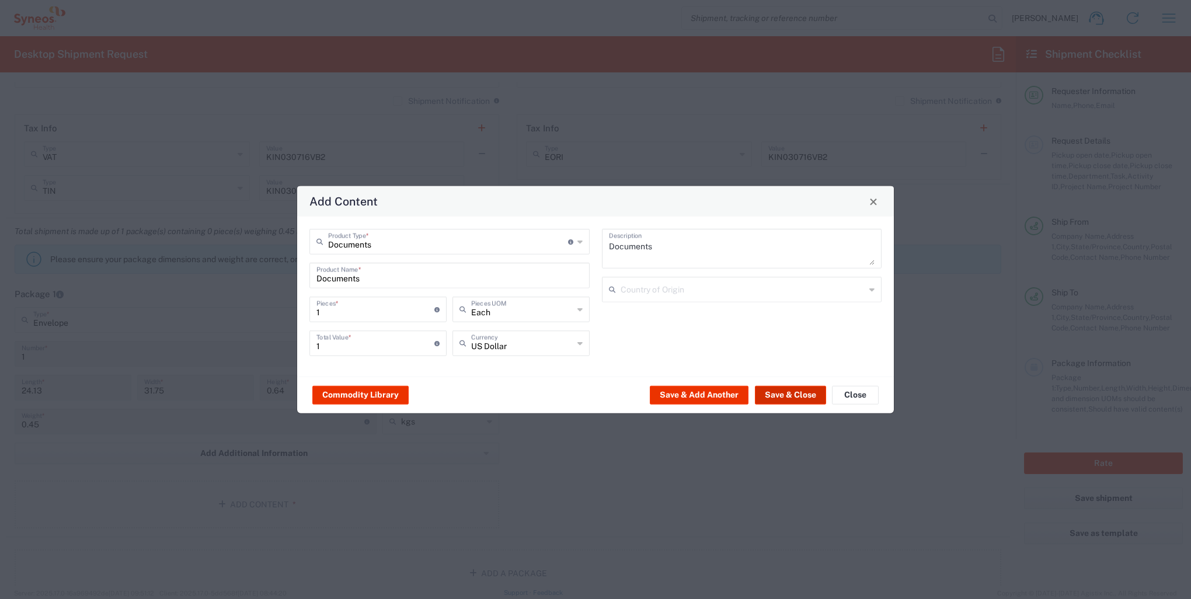
click at [776, 398] on button "Save & Close" at bounding box center [790, 394] width 71 height 19
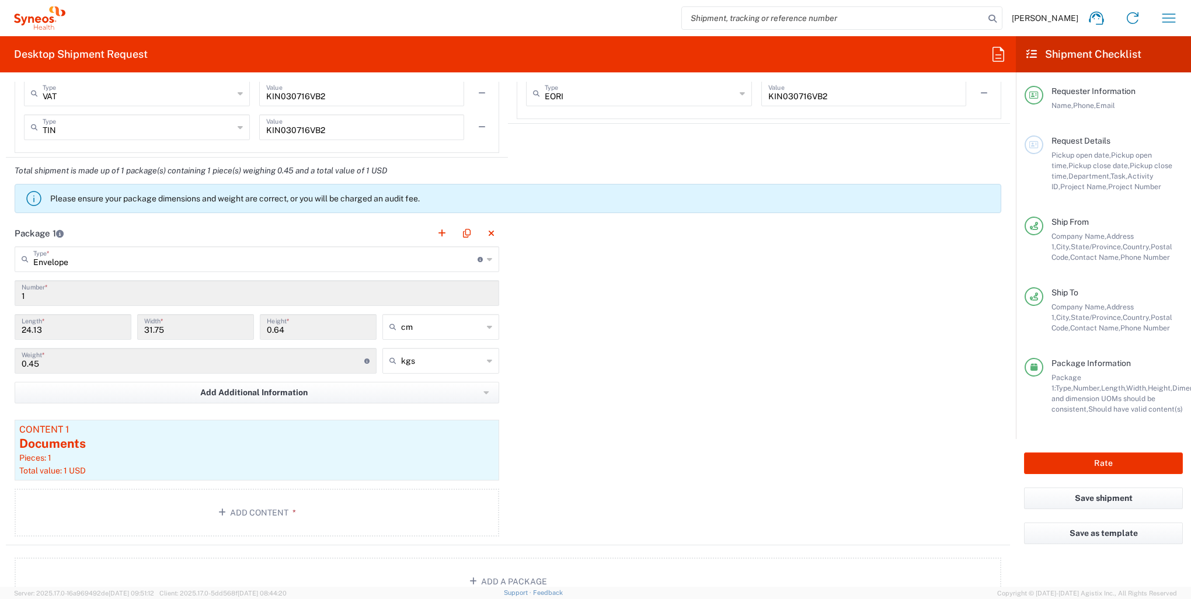
scroll to position [883, 0]
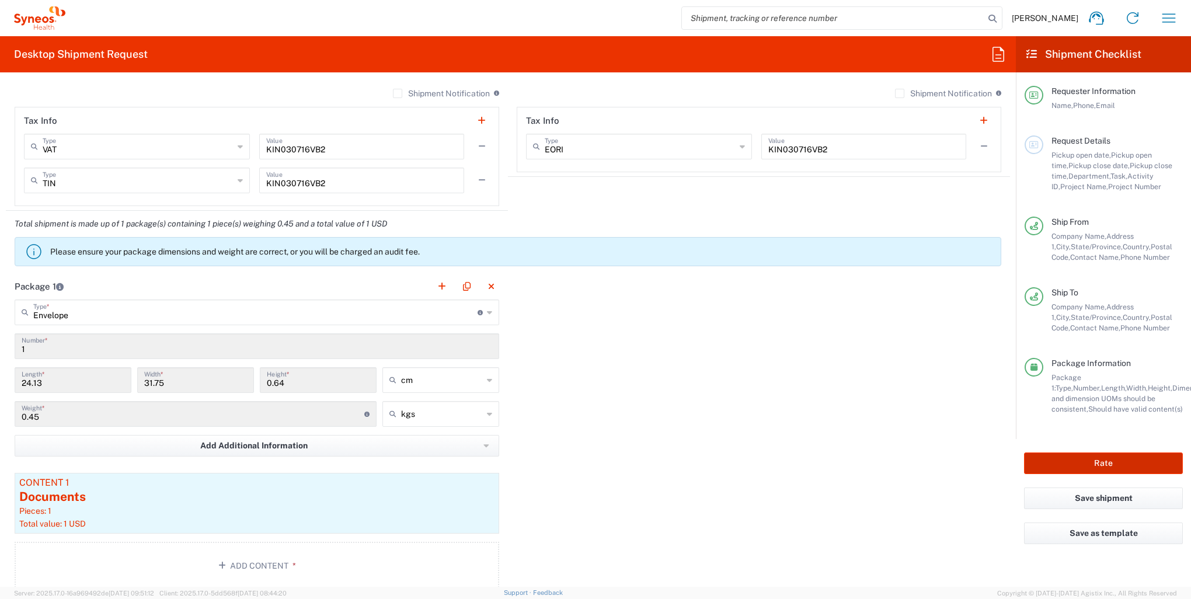
click at [1076, 464] on button "Rate" at bounding box center [1103, 463] width 159 height 22
type input "3243 DEPARTMENTAL EXPENSE"
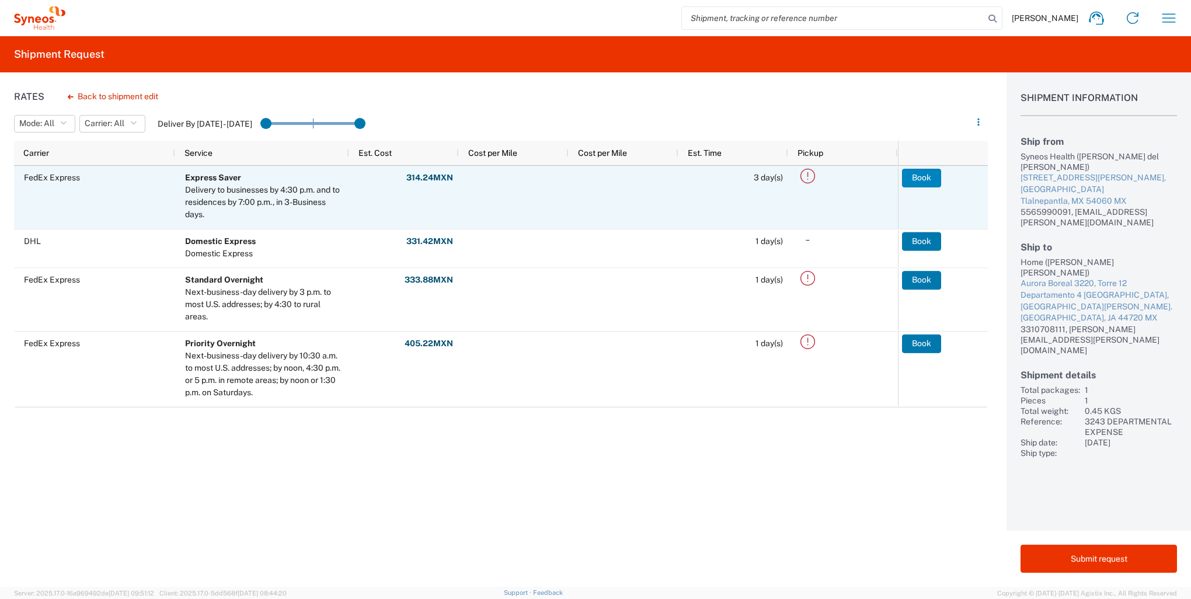
click at [916, 176] on button "Book" at bounding box center [921, 178] width 39 height 19
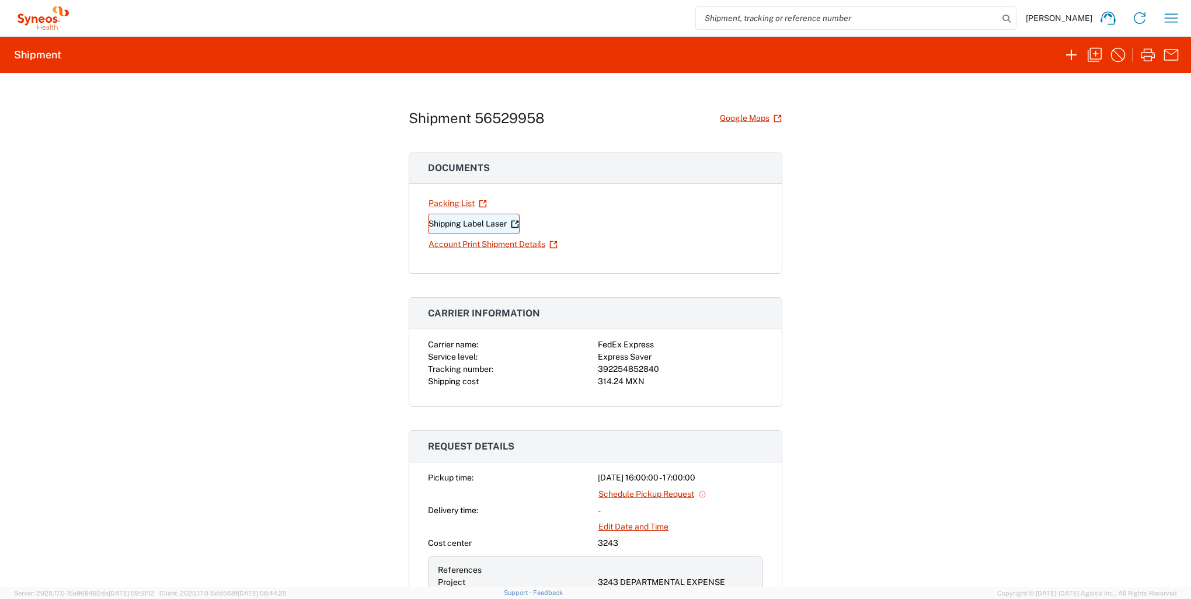
click at [470, 225] on link "Shipping Label Laser" at bounding box center [474, 224] width 92 height 20
